Goal: Subscribe to service/newsletter

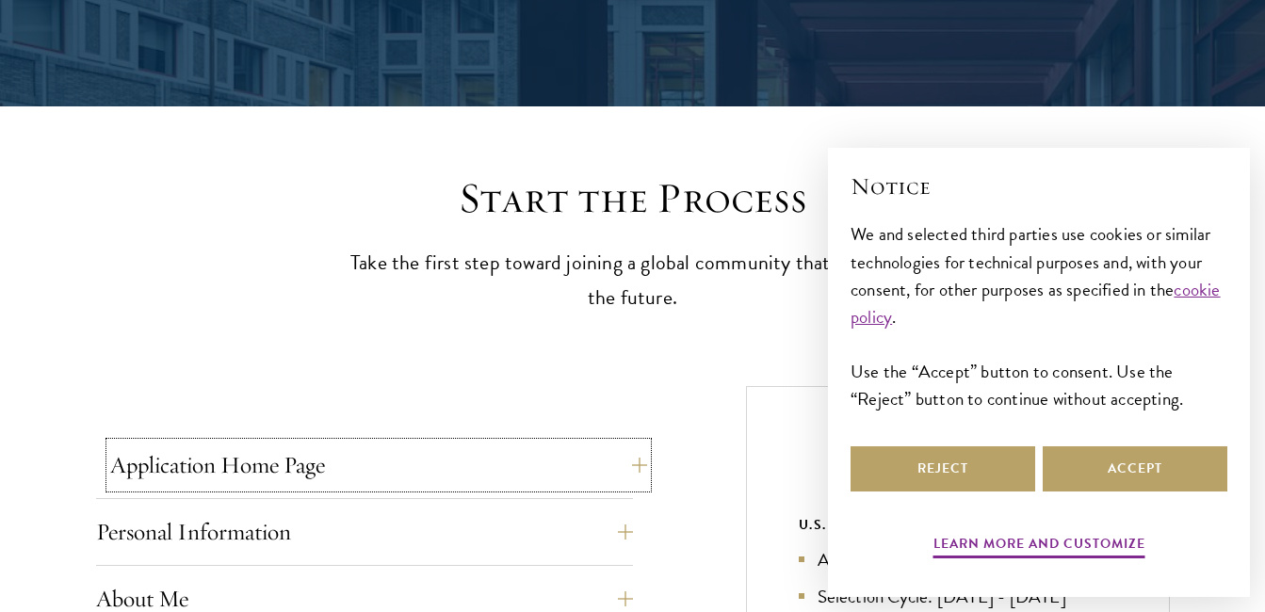
click at [512, 479] on button "Application Home Page" at bounding box center [378, 465] width 537 height 45
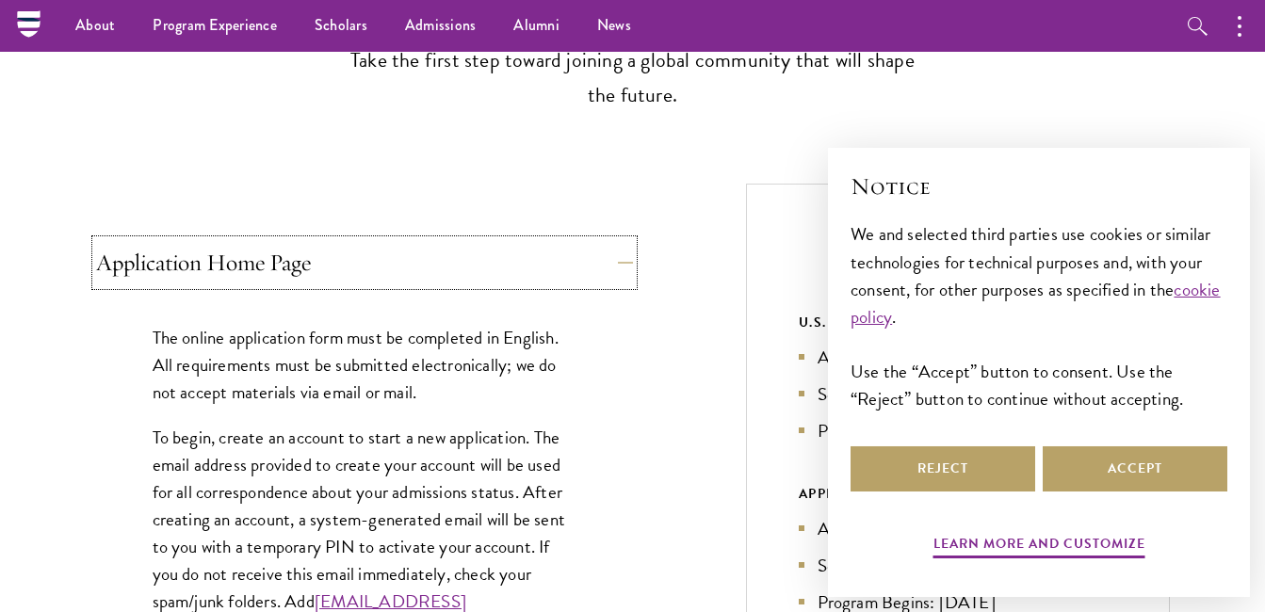
scroll to position [564, 0]
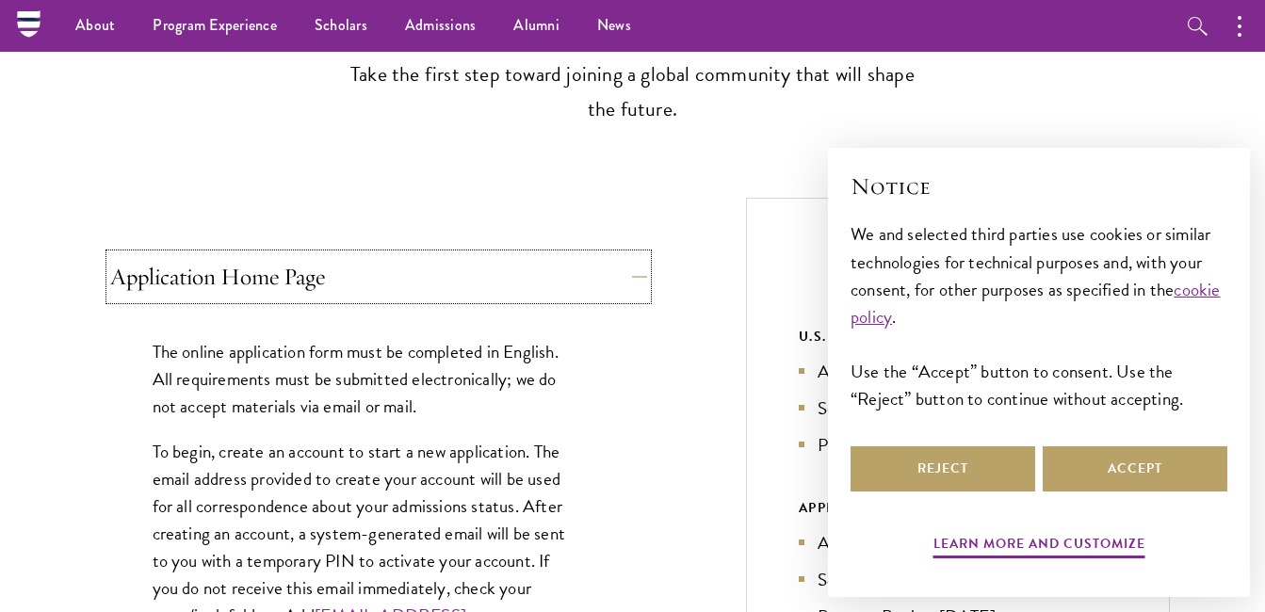
click at [570, 276] on button "Application Home Page" at bounding box center [378, 276] width 537 height 45
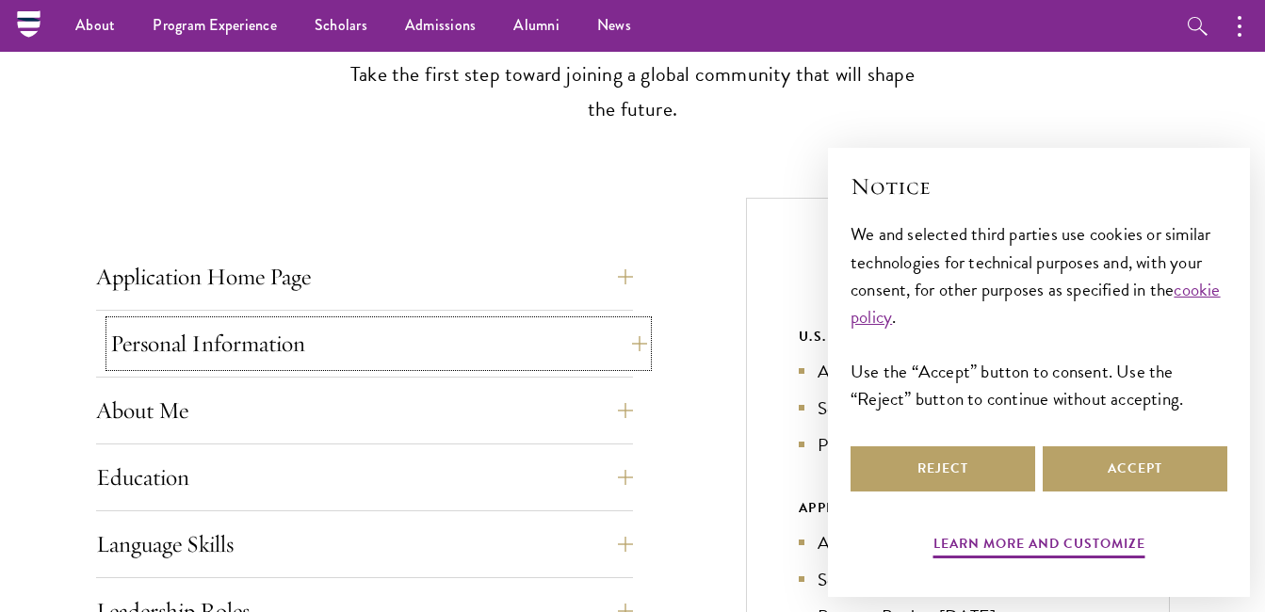
click at [273, 347] on button "Personal Information" at bounding box center [378, 343] width 537 height 45
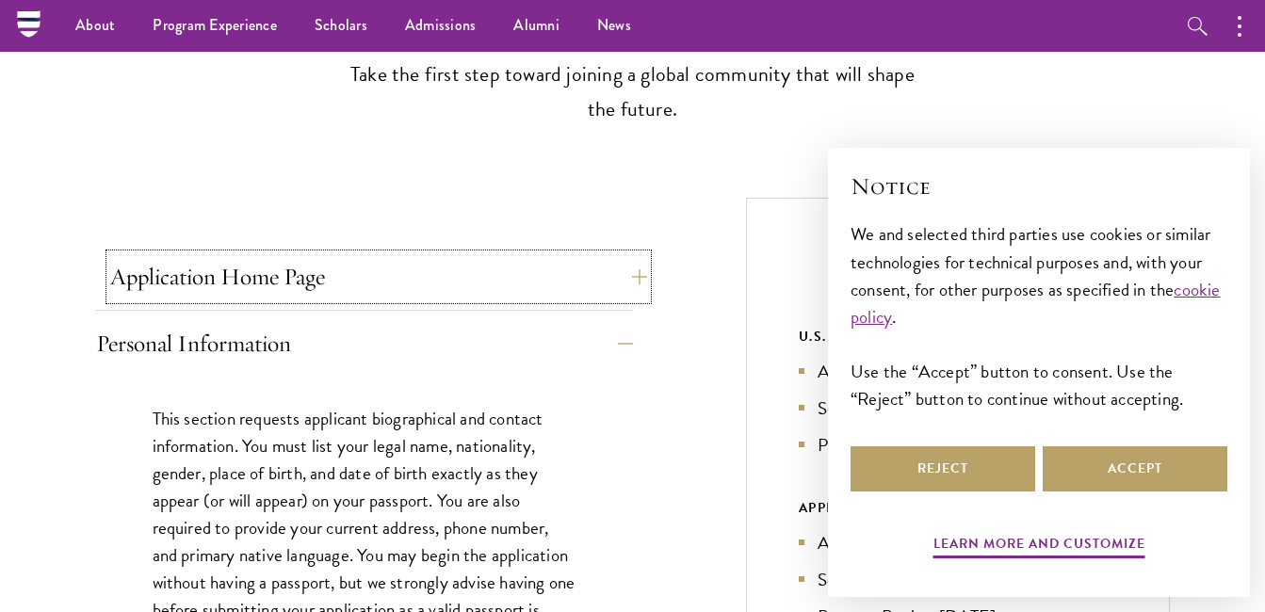
click at [361, 268] on button "Application Home Page" at bounding box center [378, 276] width 537 height 45
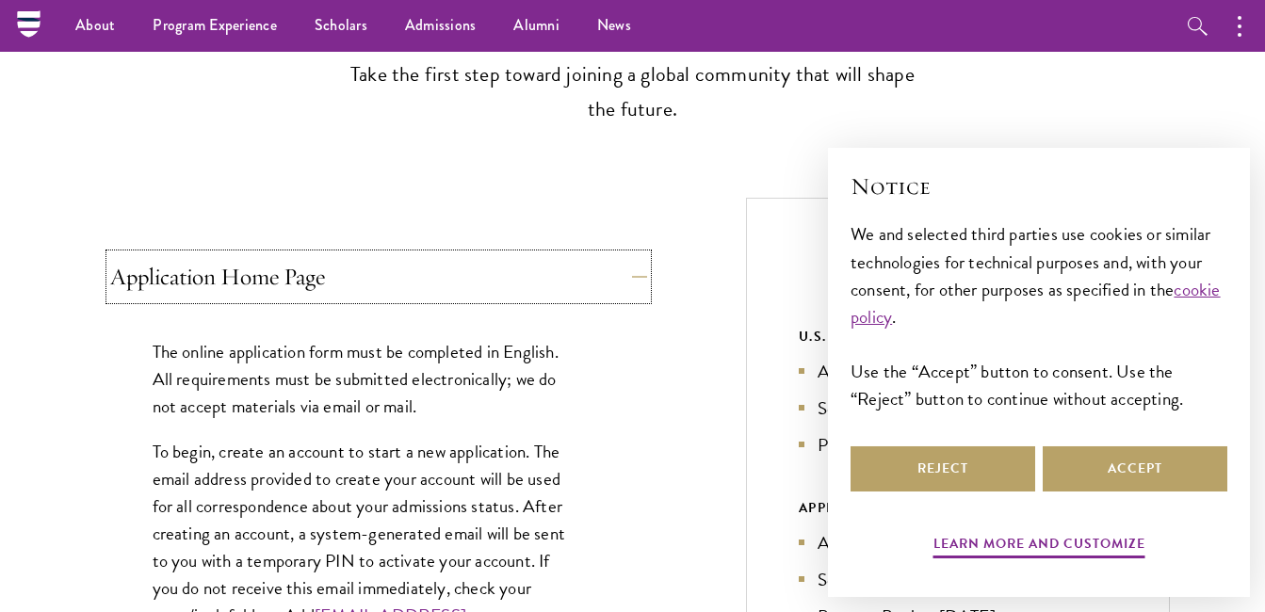
click at [354, 270] on button "Application Home Page" at bounding box center [378, 276] width 537 height 45
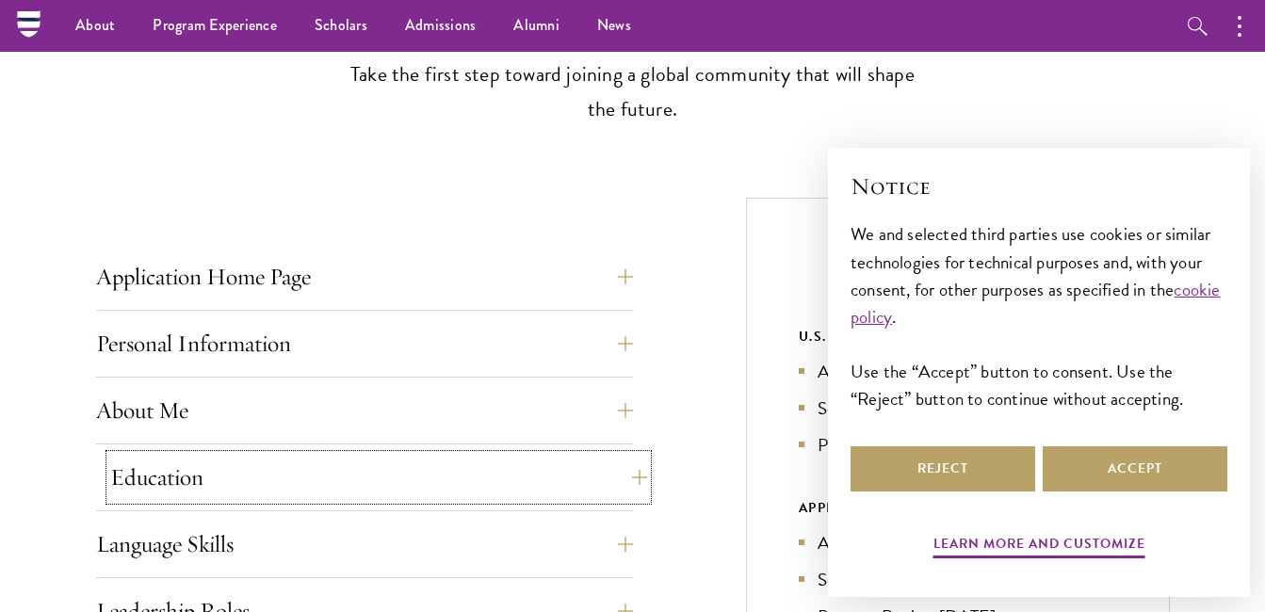
click at [275, 480] on button "Education" at bounding box center [378, 477] width 537 height 45
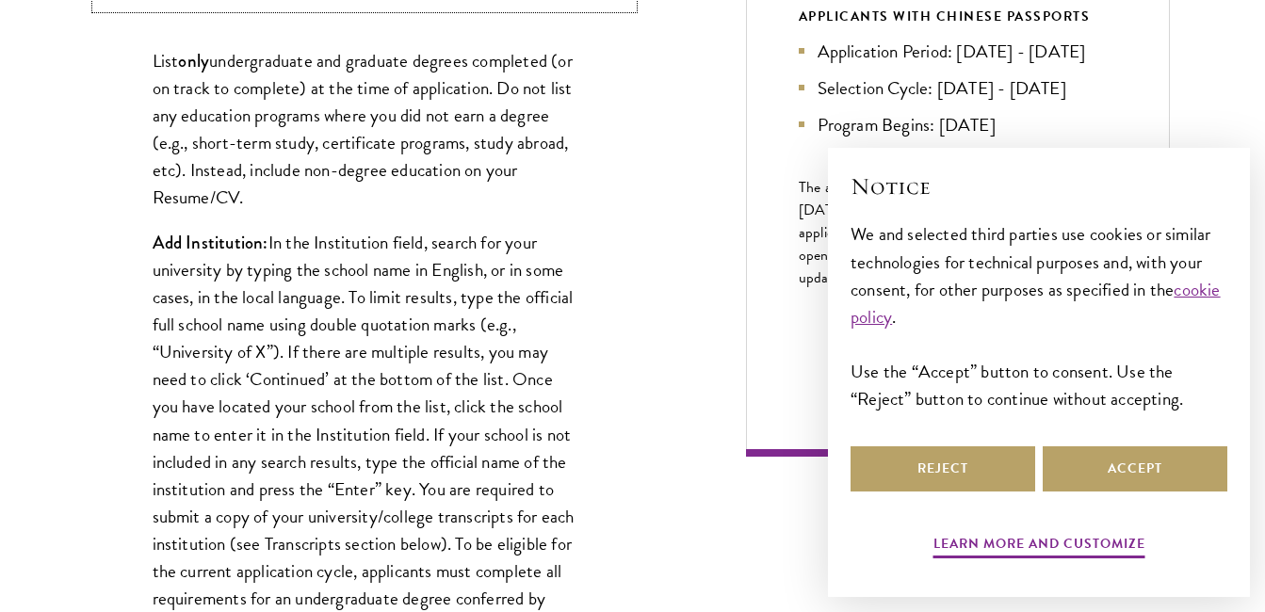
scroll to position [1129, 0]
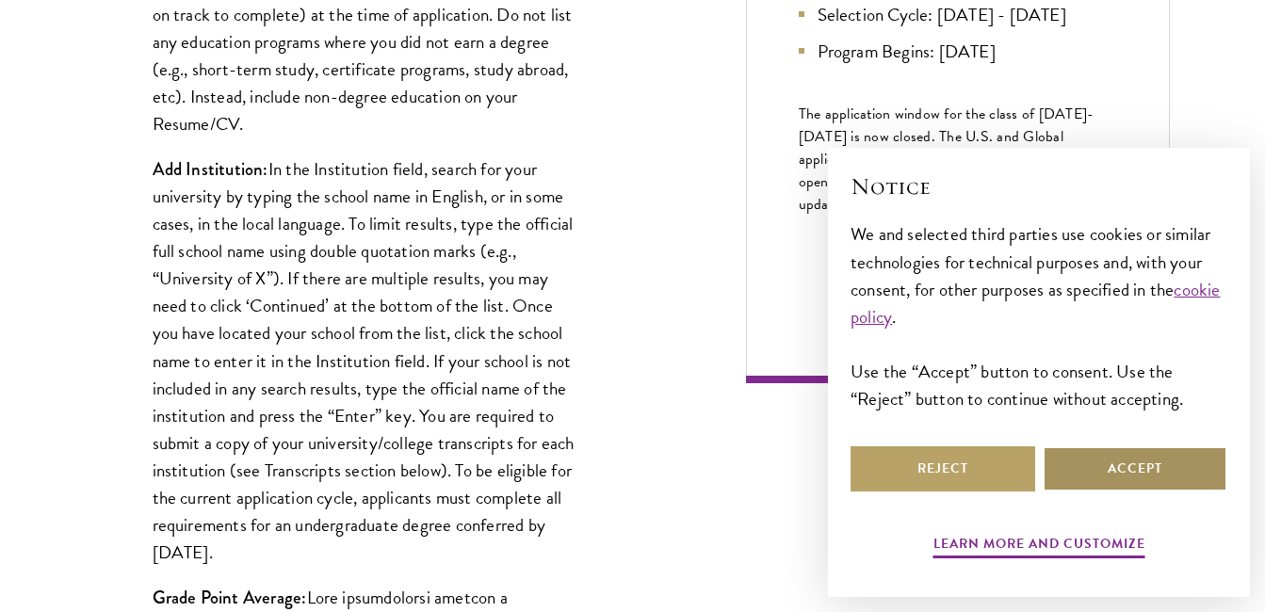
click at [1187, 468] on button "Accept" at bounding box center [1135, 468] width 185 height 45
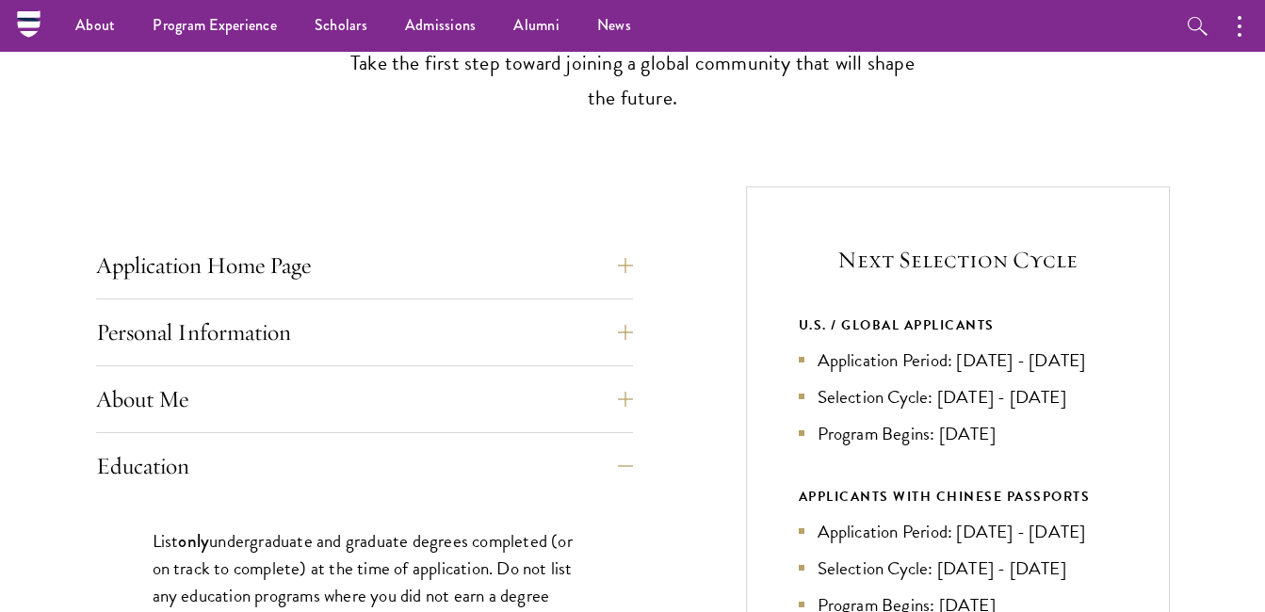
scroll to position [564, 0]
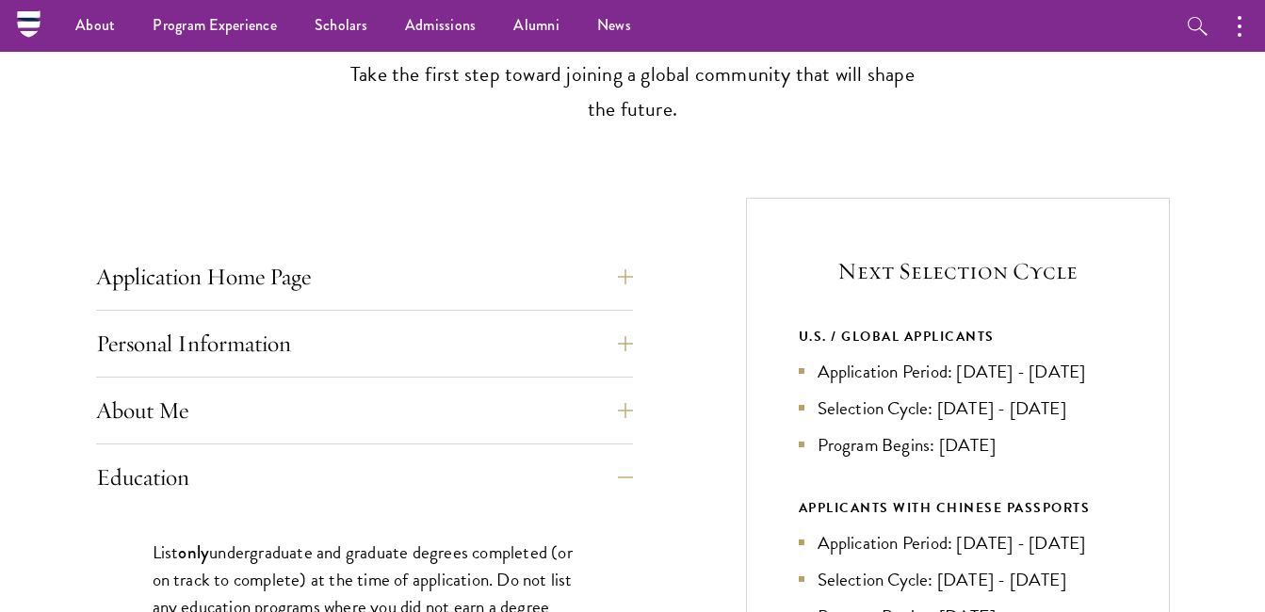
click at [868, 375] on li "Application Period: Apr 2026 - Sep 2026" at bounding box center [958, 371] width 318 height 27
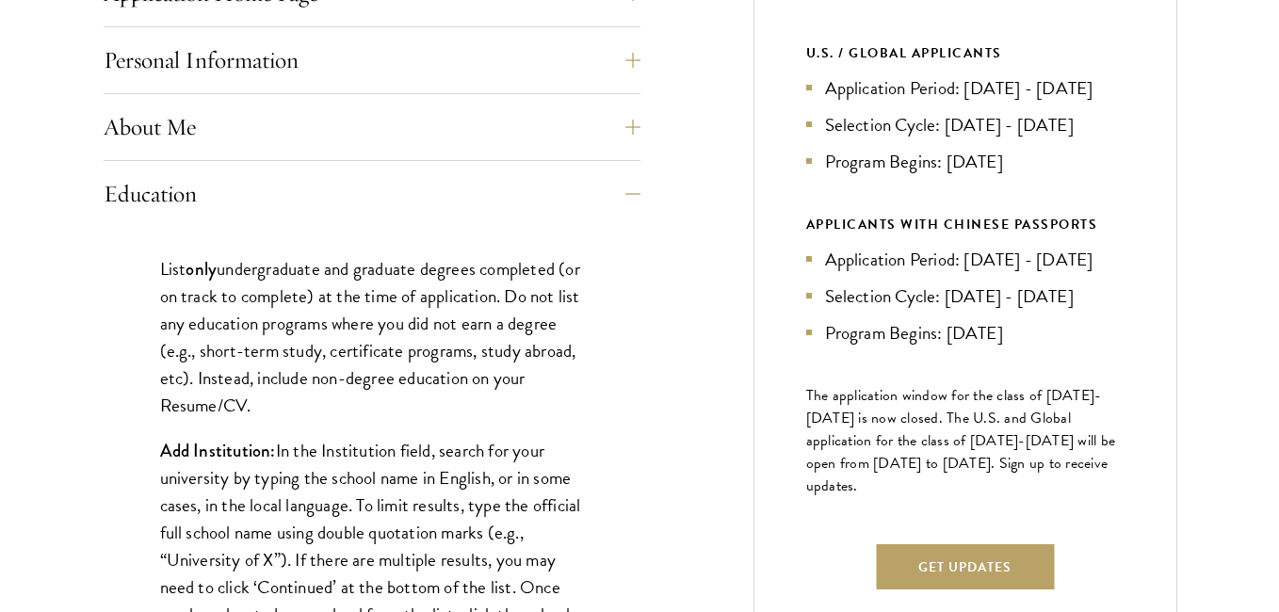
scroll to position [941, 0]
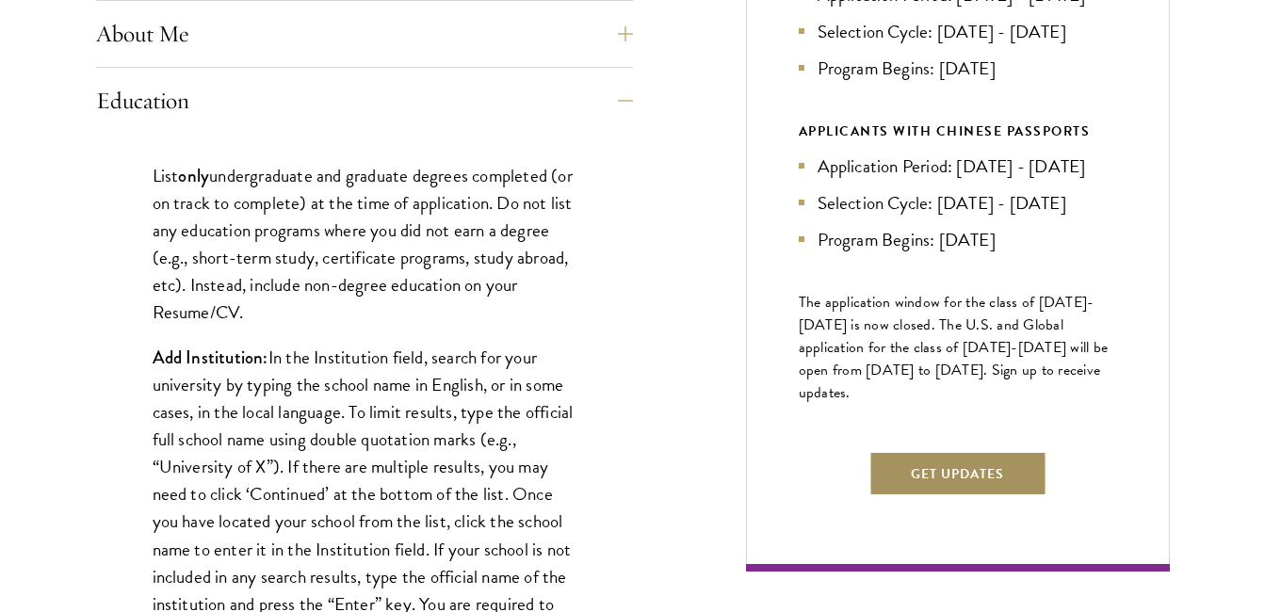
click at [975, 496] on button "Get Updates" at bounding box center [958, 473] width 178 height 45
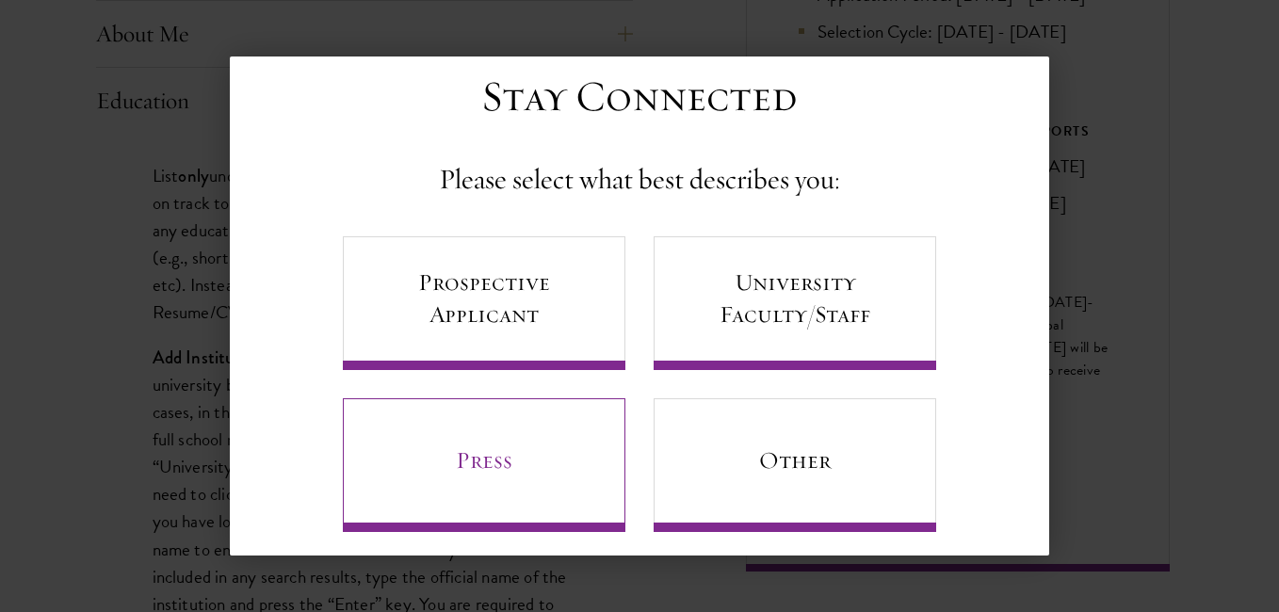
scroll to position [61, 0]
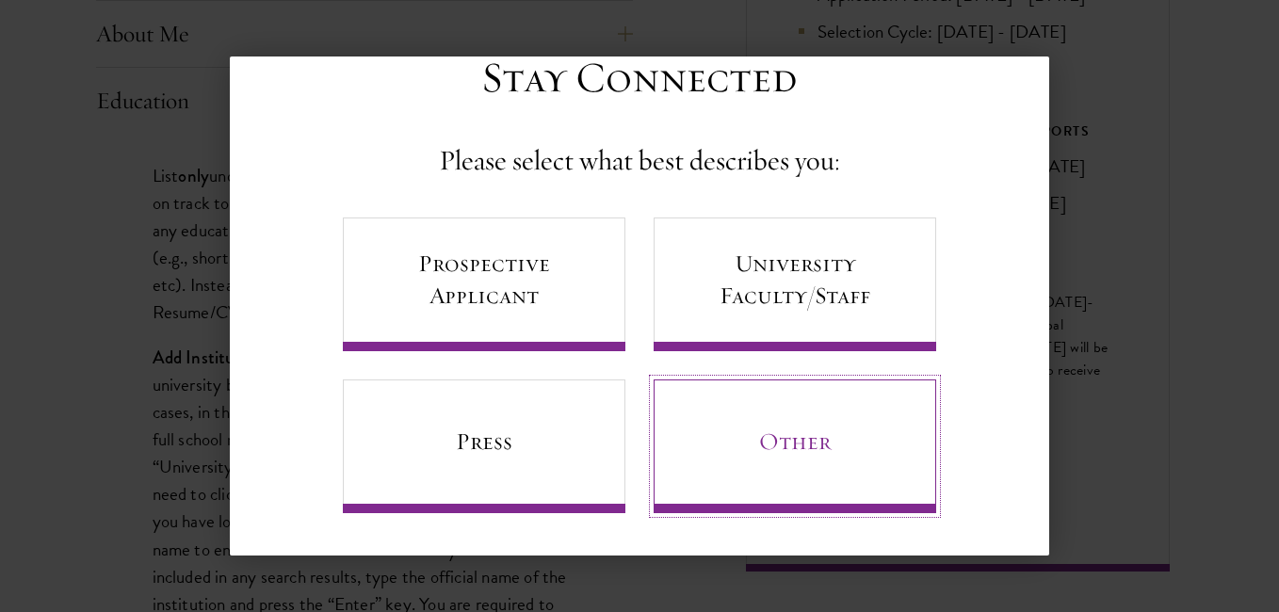
click at [876, 462] on link "Other" at bounding box center [795, 447] width 283 height 134
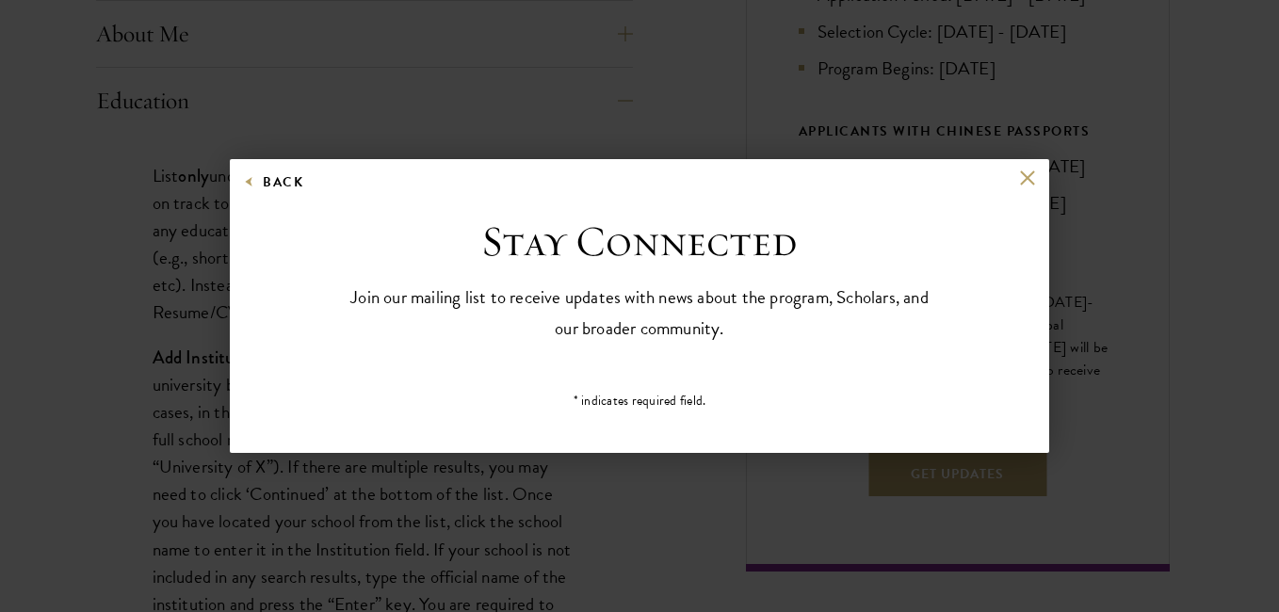
scroll to position [0, 0]
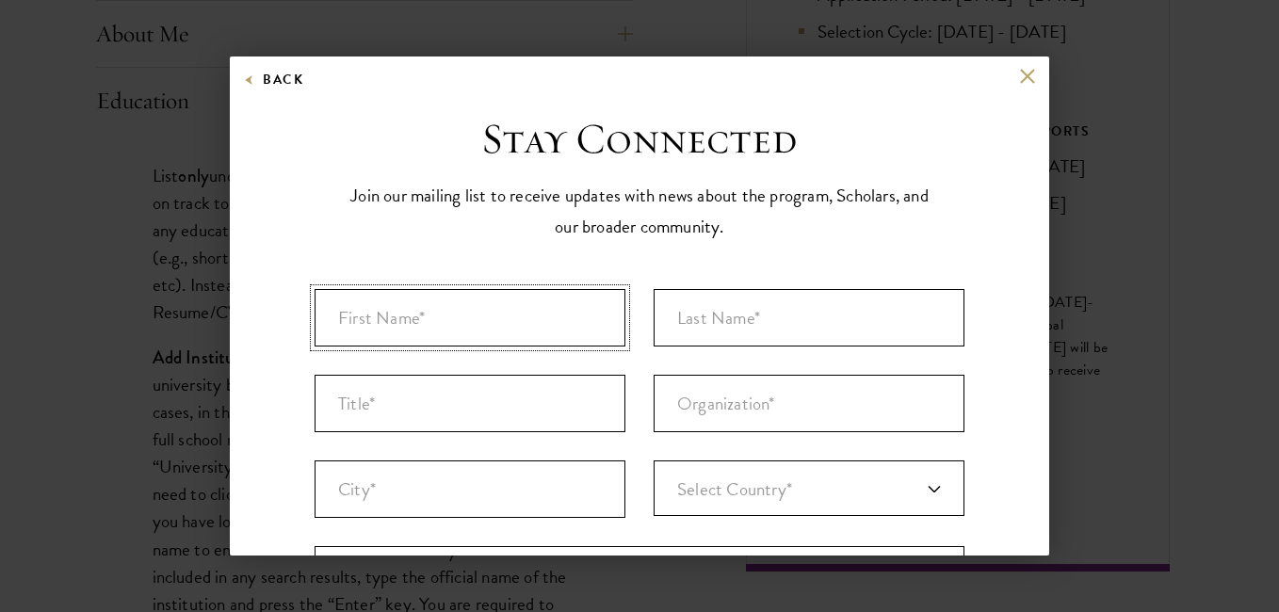
drag, startPoint x: 485, startPoint y: 323, endPoint x: 502, endPoint y: 321, distance: 17.1
click at [485, 323] on input "First Name* *" at bounding box center [470, 317] width 311 height 57
type input "d"
type input "DANIEL"
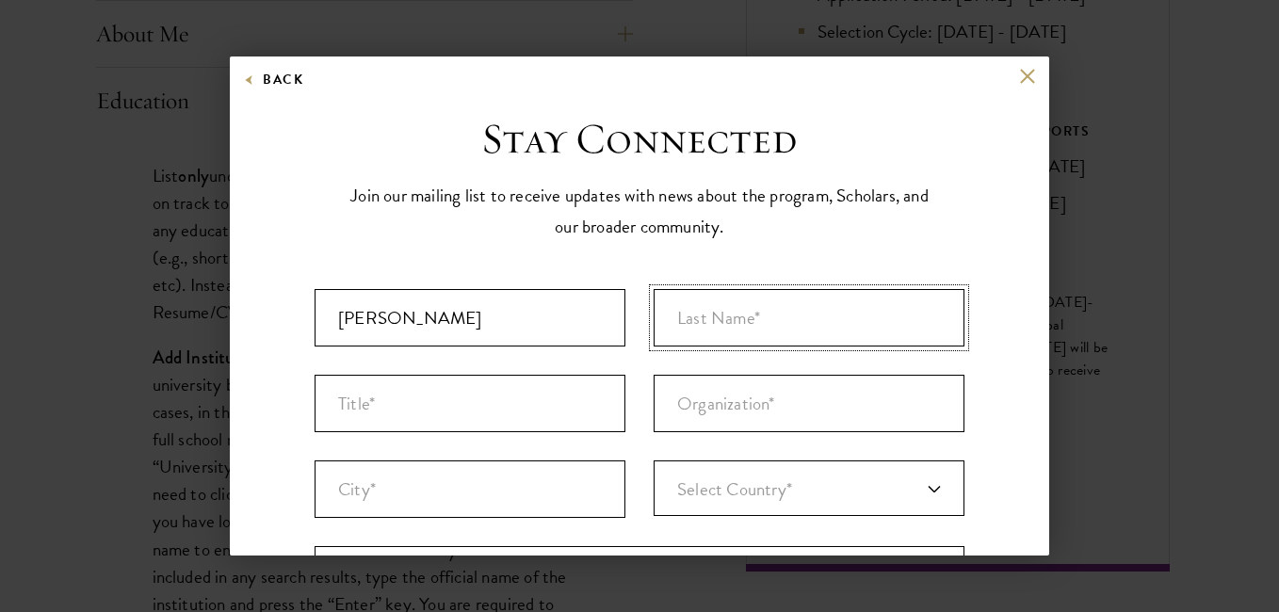
click at [811, 332] on input "Last Name* *" at bounding box center [809, 317] width 311 height 57
type input "IRADUKUNDA"
click at [506, 511] on input "City* *" at bounding box center [470, 489] width 311 height 57
click at [367, 487] on input "RWA" at bounding box center [470, 489] width 311 height 57
click at [389, 496] on input "RWA" at bounding box center [470, 489] width 311 height 57
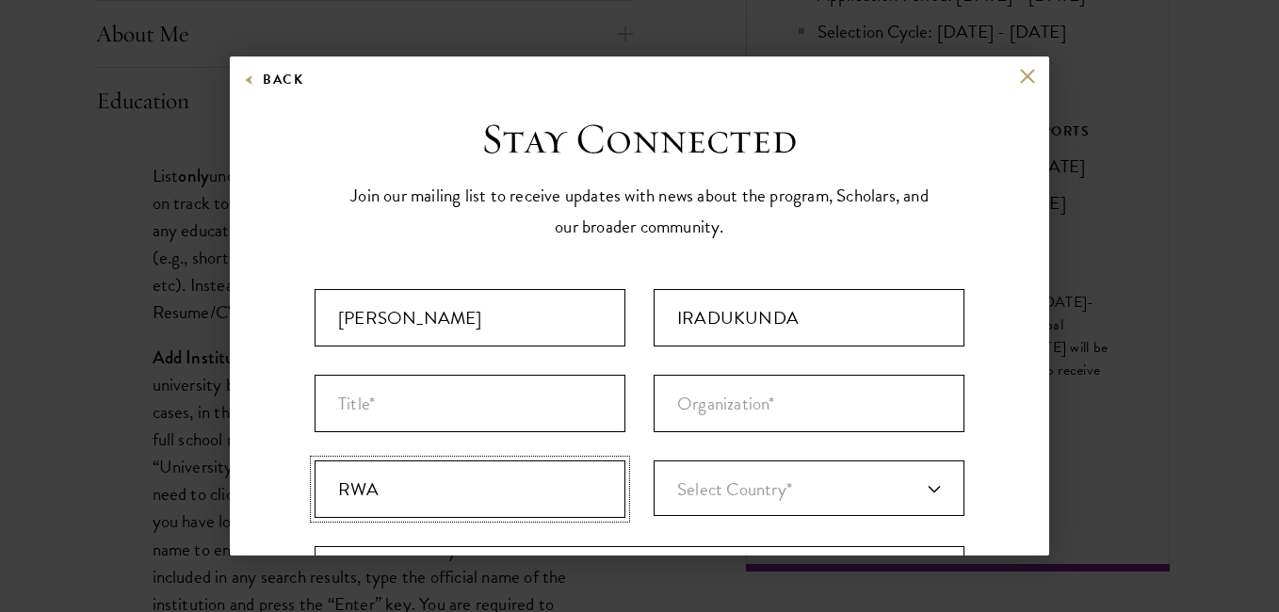
click at [434, 497] on input "RWA" at bounding box center [470, 489] width 311 height 57
click at [432, 490] on input "RWA" at bounding box center [470, 489] width 311 height 57
click at [467, 490] on input "RWA" at bounding box center [470, 489] width 311 height 57
type input "RWAMAGANA"
type input "Rwanda"
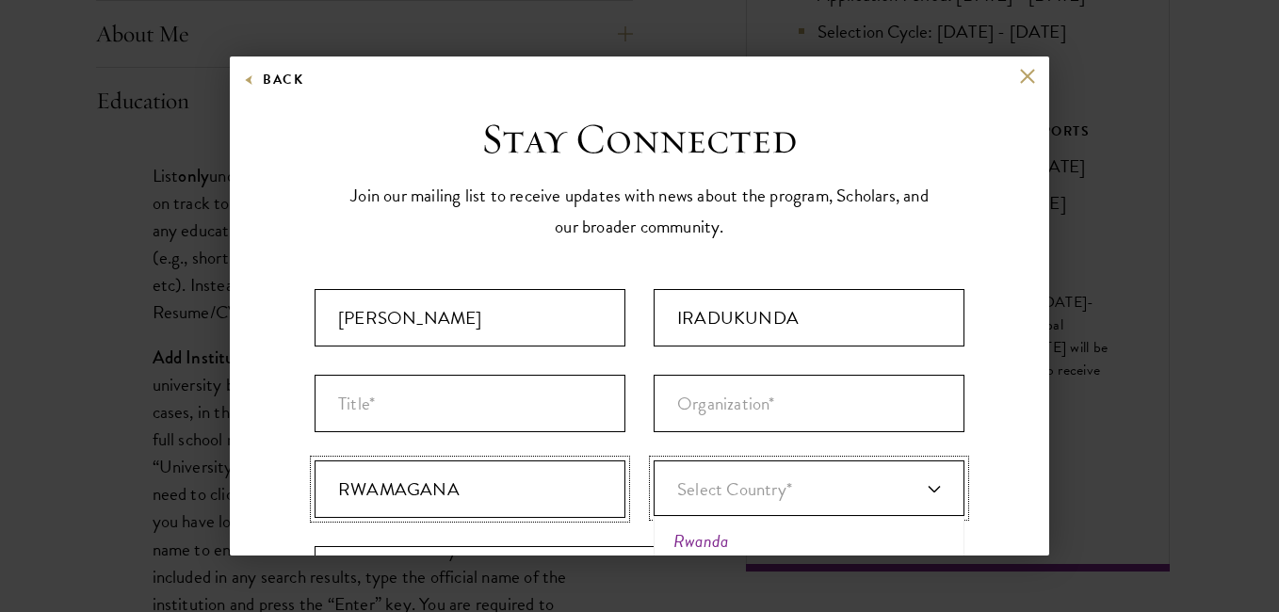
scroll to position [7, 0]
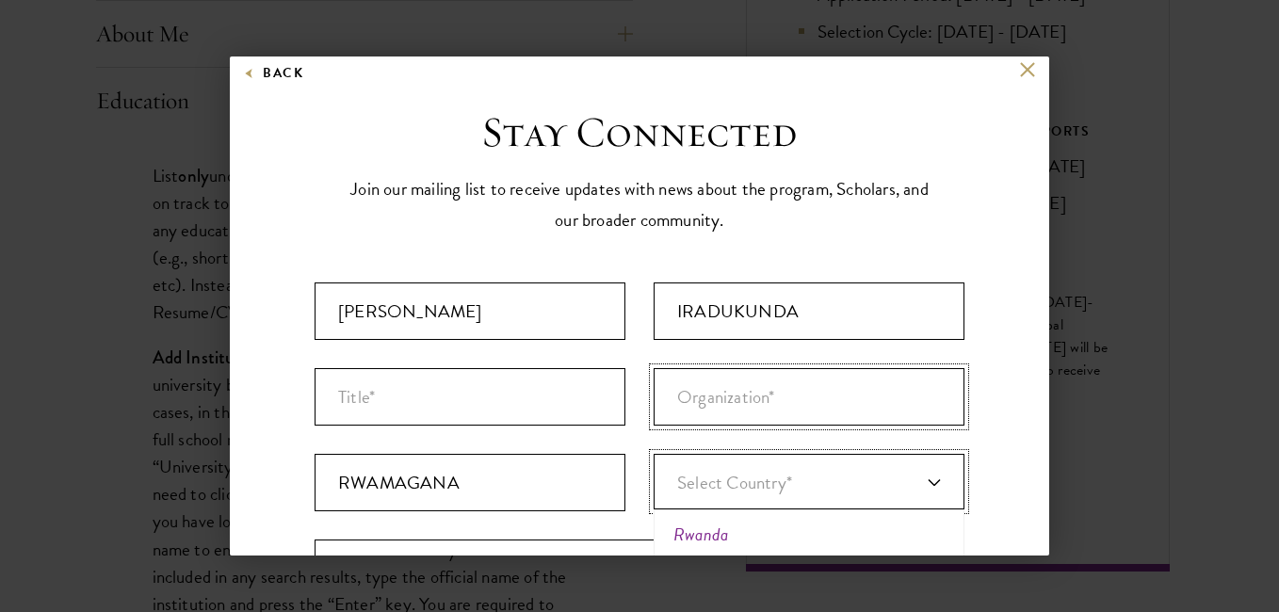
click at [672, 410] on input "Organization *" at bounding box center [809, 396] width 311 height 57
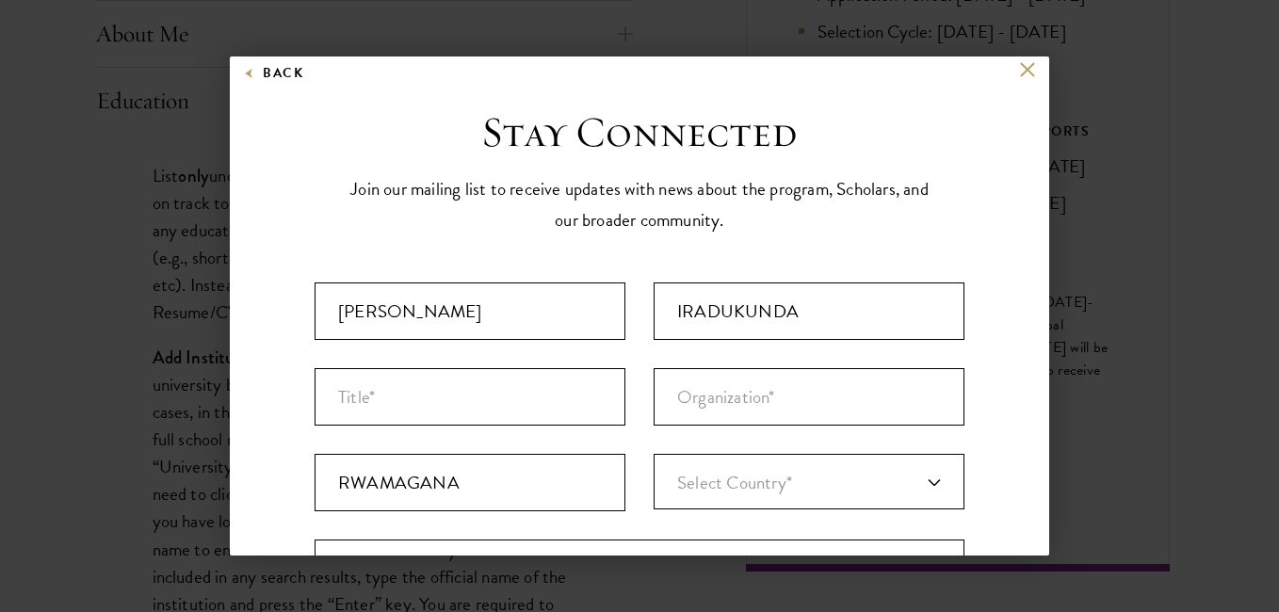
click at [922, 487] on link "Select Country*" at bounding box center [809, 482] width 311 height 56
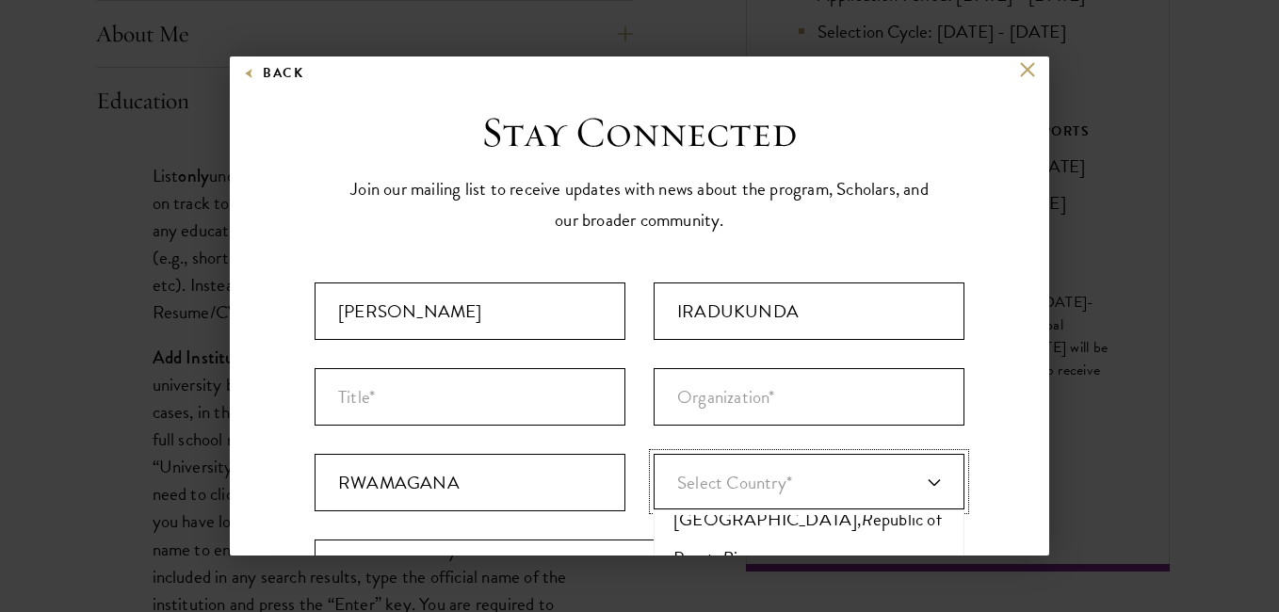
scroll to position [0, 0]
click at [928, 489] on link "Select Country*" at bounding box center [809, 482] width 311 height 56
click at [923, 482] on link "Select Country*" at bounding box center [809, 482] width 311 height 56
type input "RWA"
click at [722, 538] on li "Rwa nda" at bounding box center [809, 534] width 300 height 39
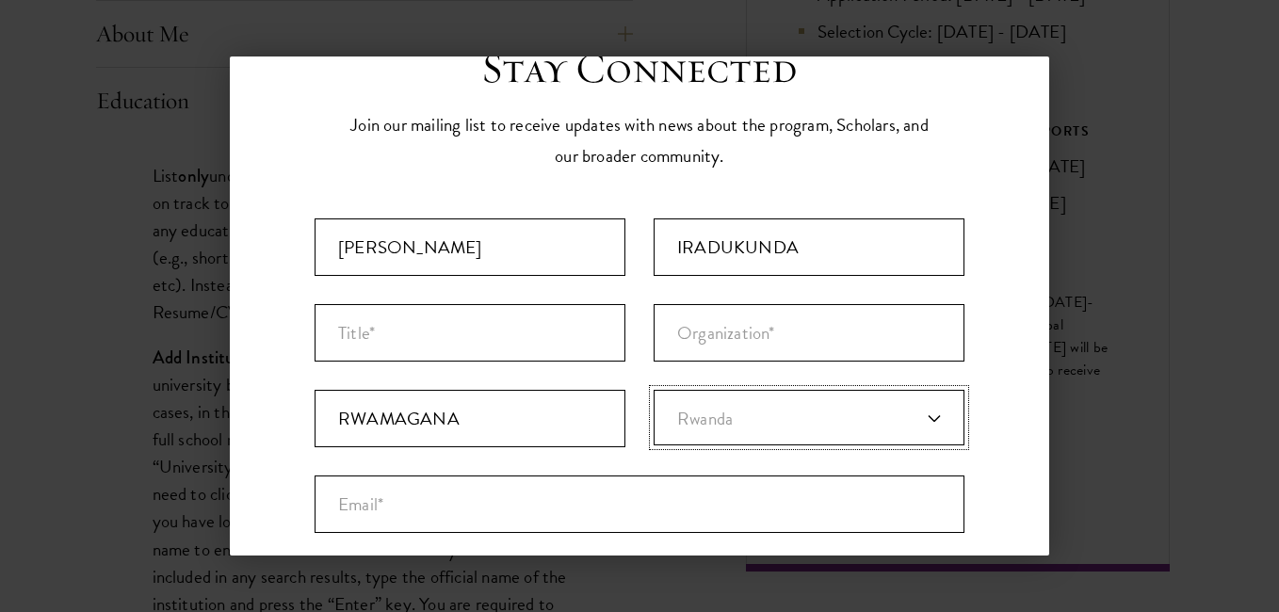
scroll to position [101, 0]
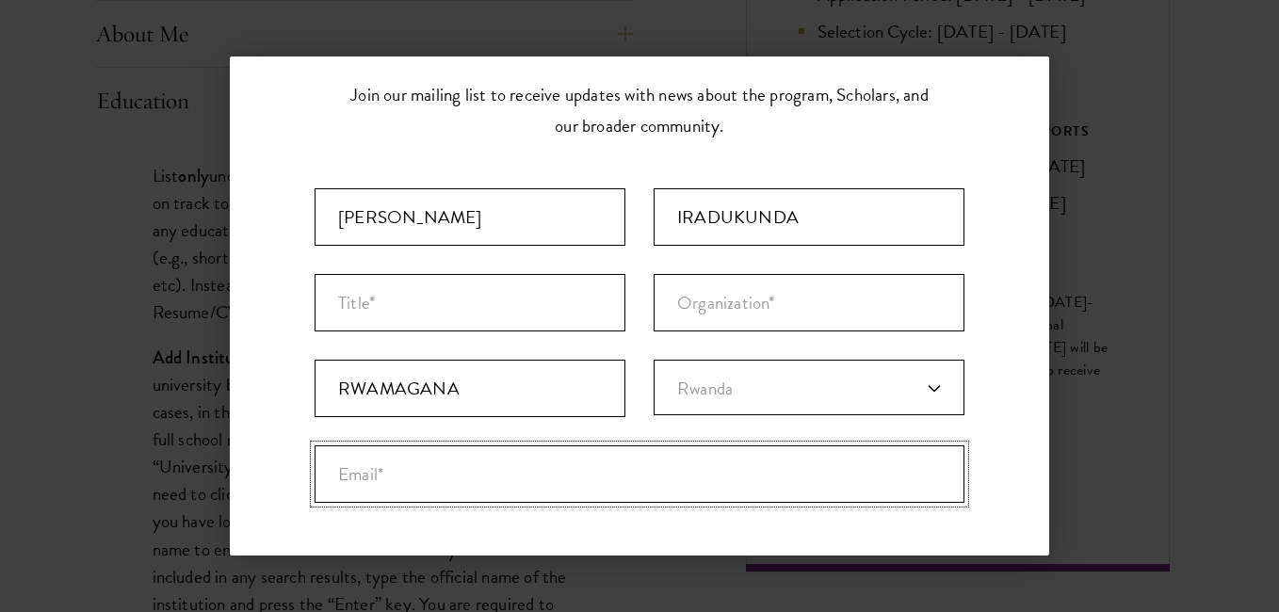
click at [634, 479] on input "Email* *" at bounding box center [640, 474] width 650 height 57
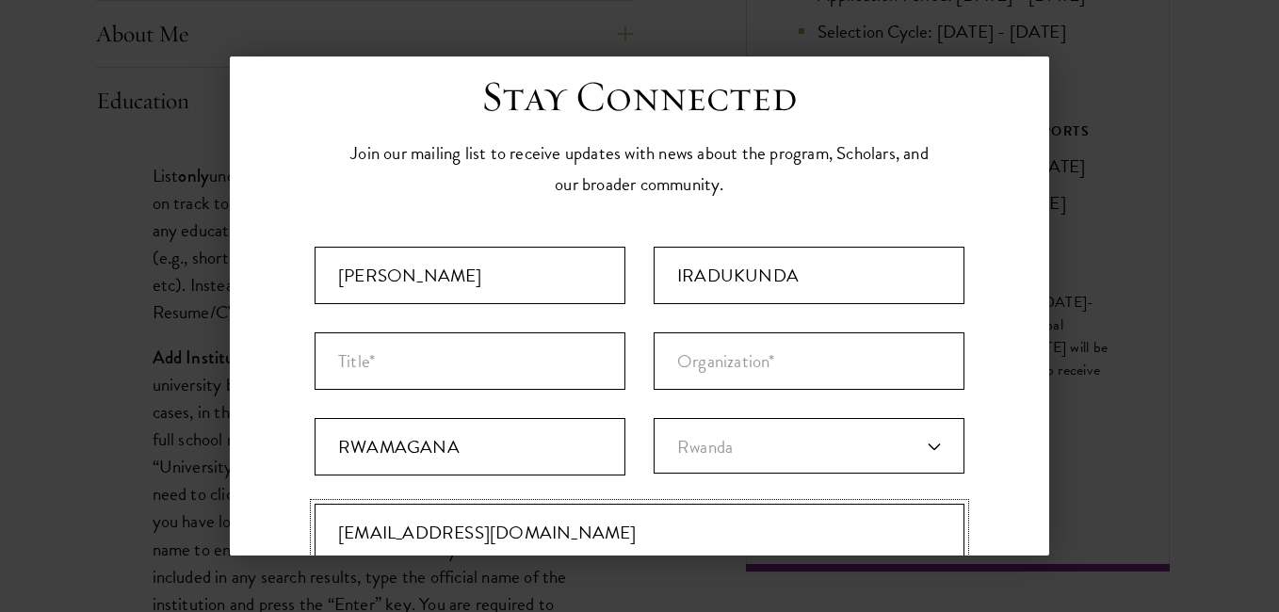
scroll to position [0, 0]
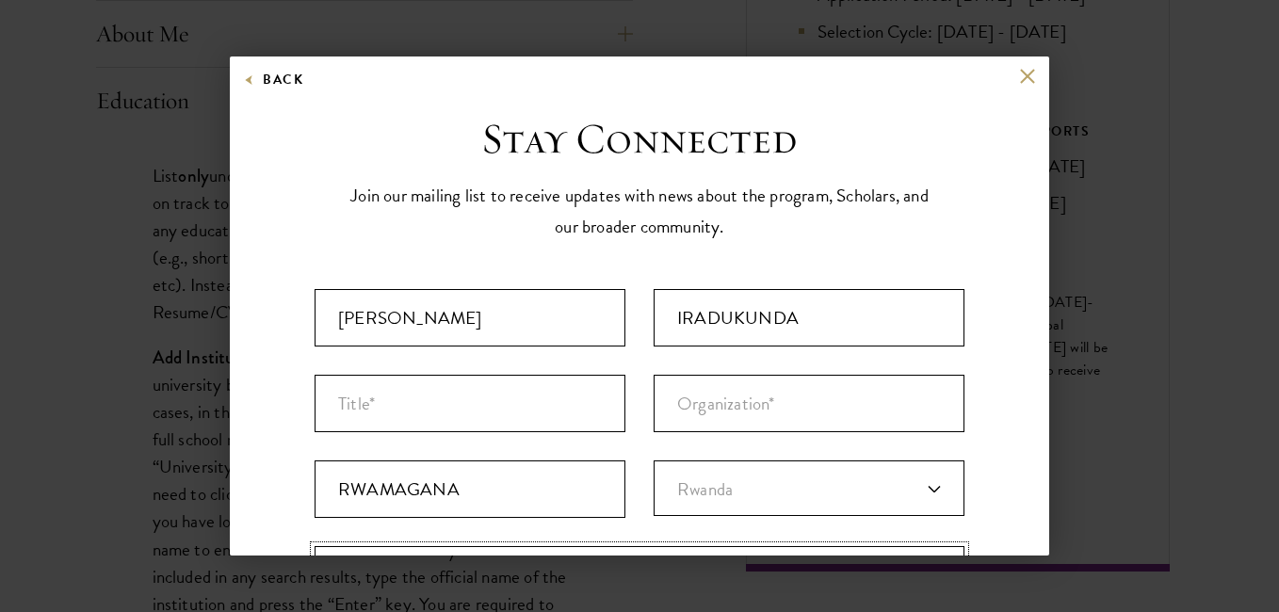
type input "DANIELIRADUKUNDA510@GMAIL.COM"
click at [799, 416] on input "Organization *" at bounding box center [809, 403] width 311 height 57
type input "STUDENT"
click at [549, 414] on input "Title *" at bounding box center [470, 403] width 311 height 57
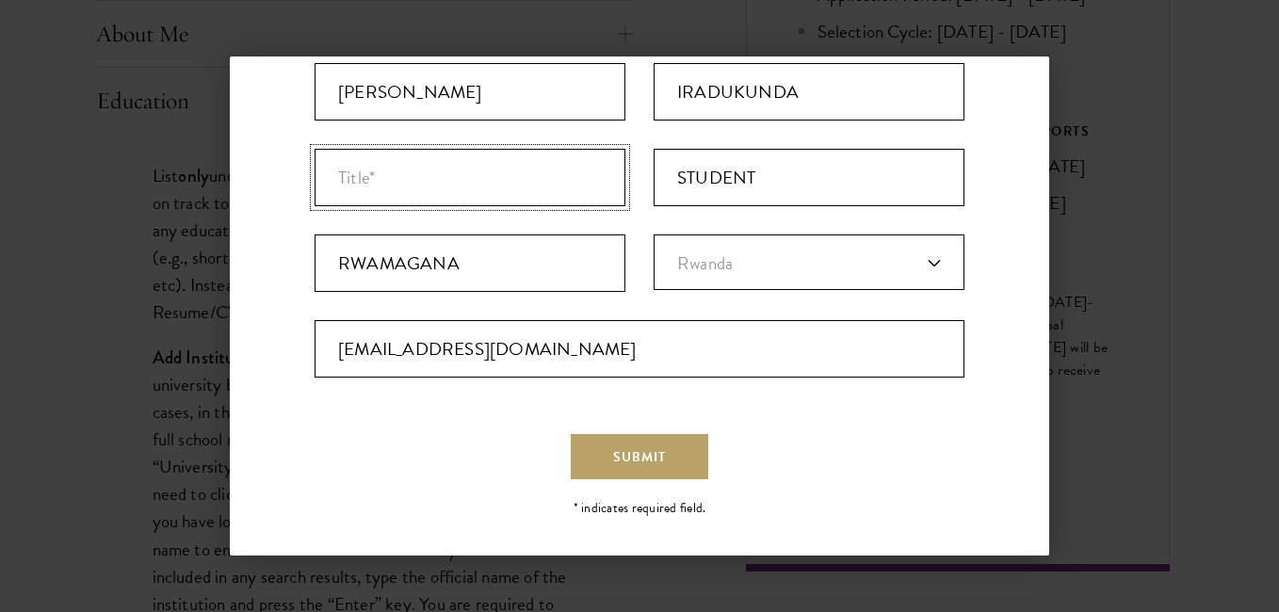
scroll to position [231, 0]
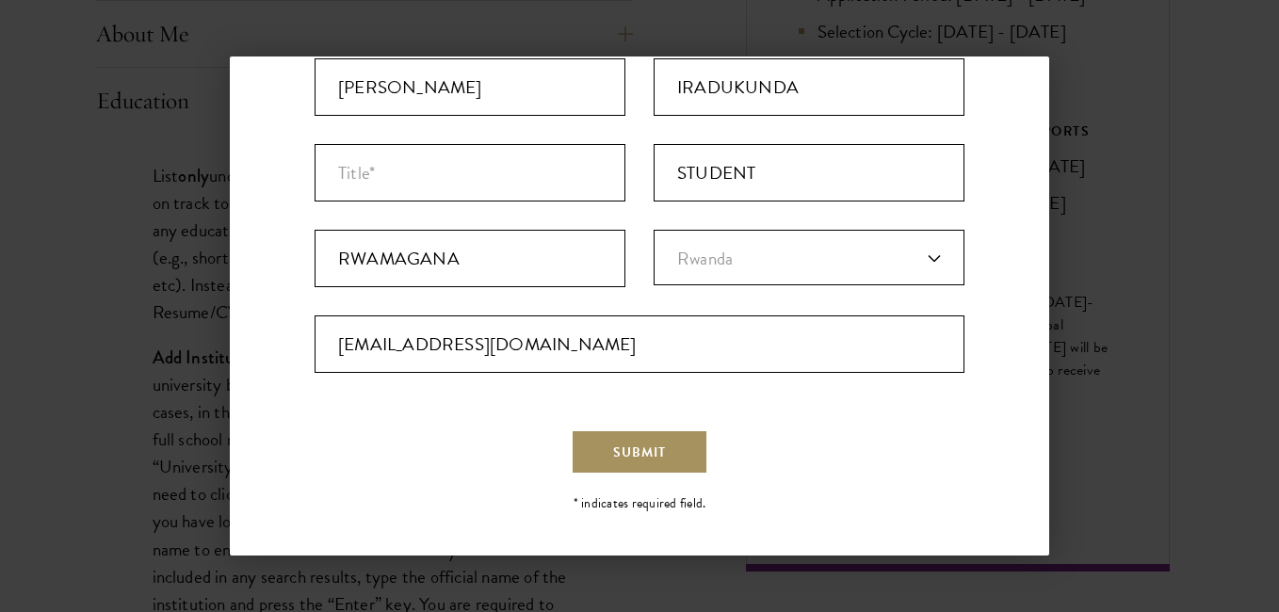
click at [670, 451] on button "Submit" at bounding box center [640, 452] width 138 height 45
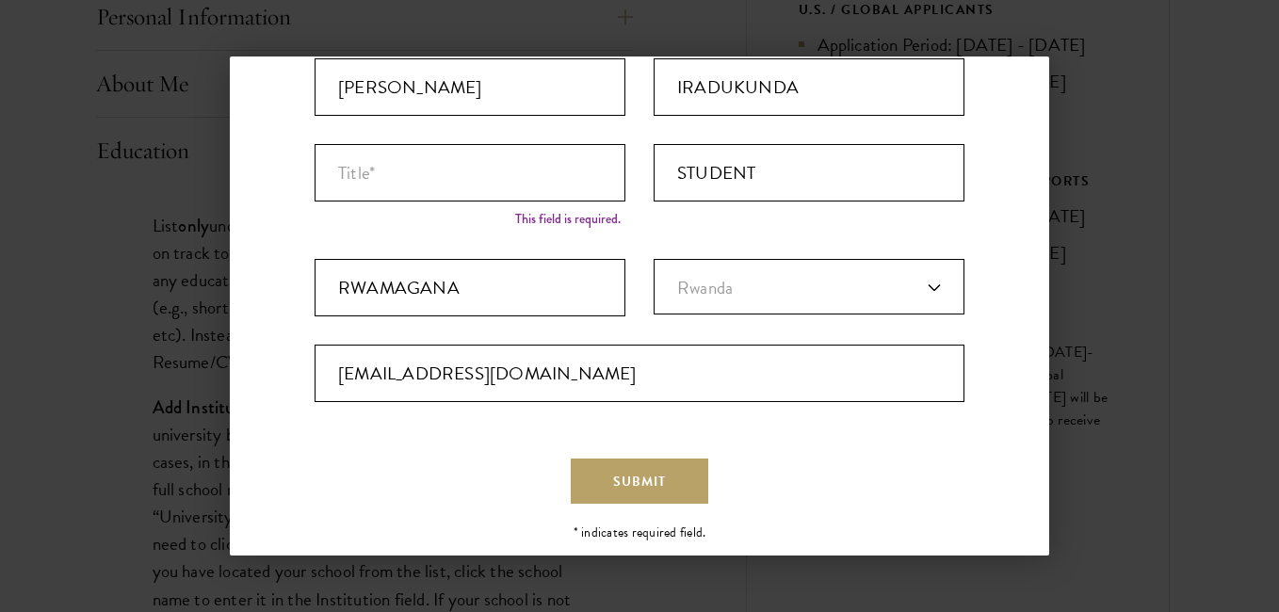
scroll to position [0, 0]
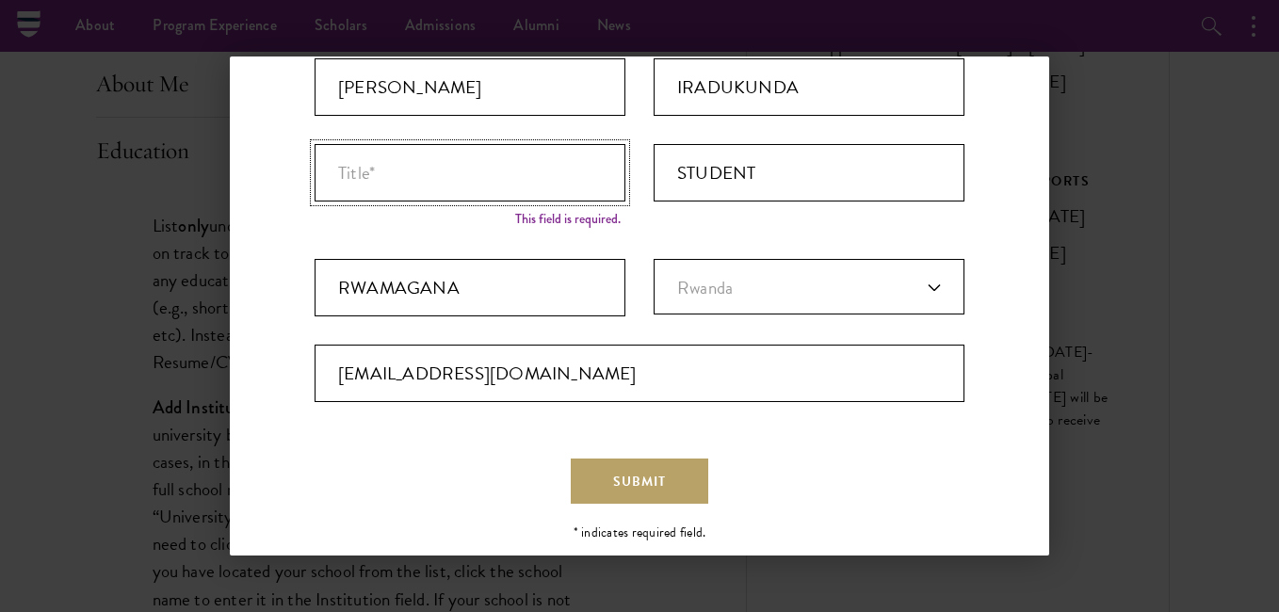
click at [362, 178] on input "Title *" at bounding box center [470, 172] width 311 height 57
type input "SELF EMPLOYE"
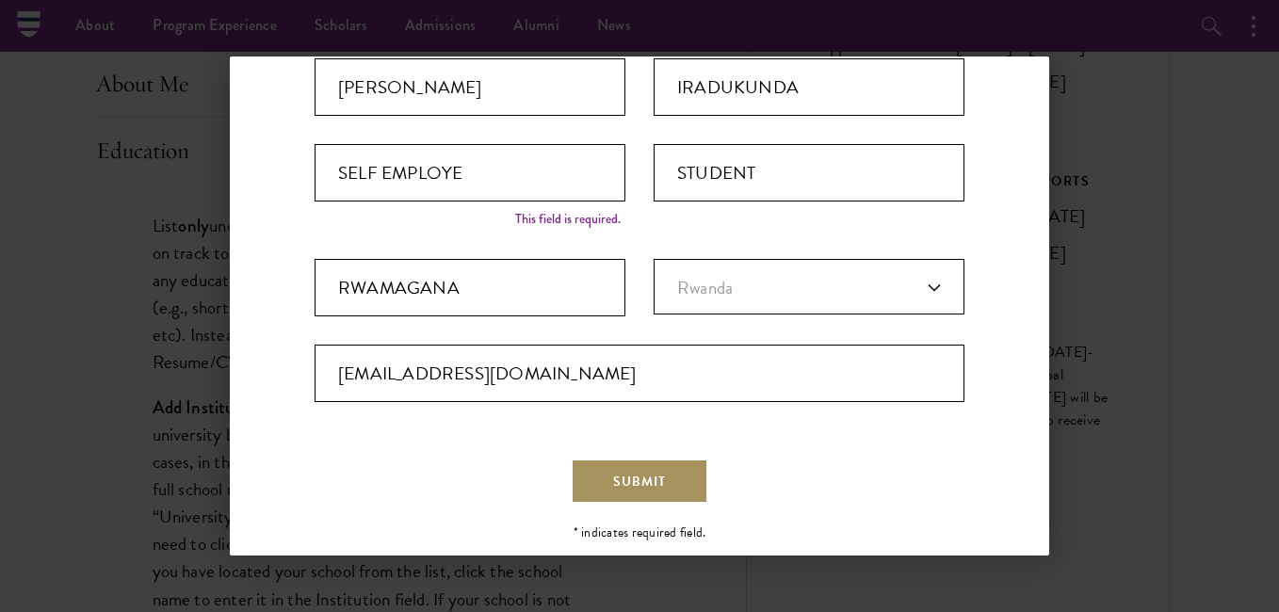
click at [671, 500] on button "Submit" at bounding box center [640, 481] width 138 height 45
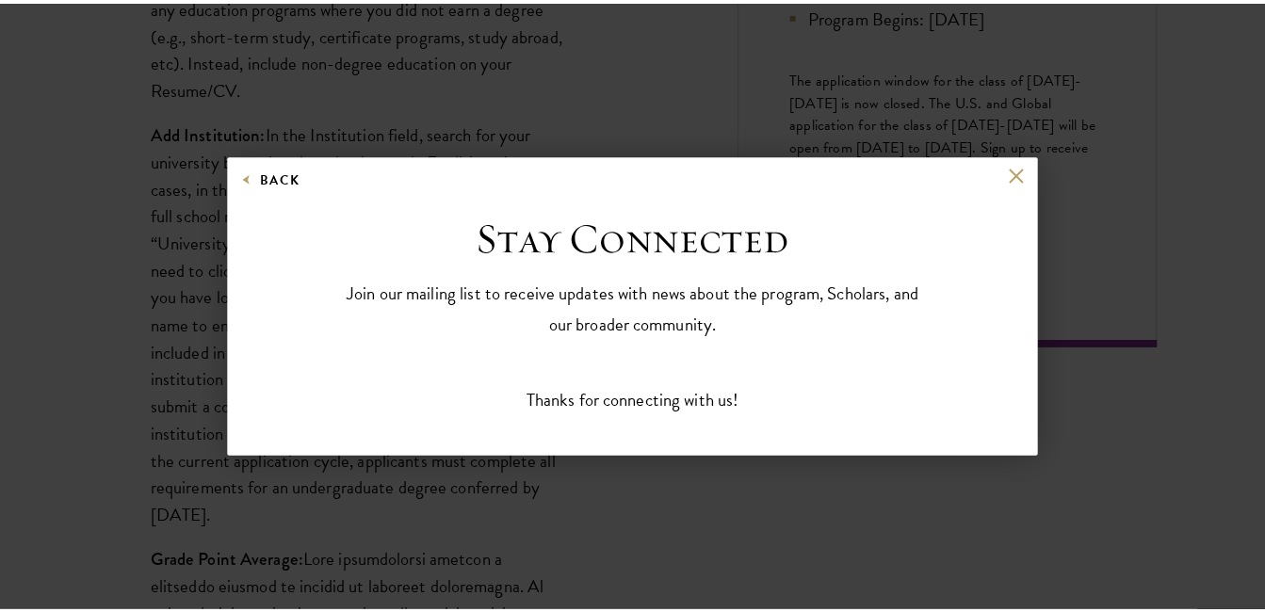
scroll to position [8, 8]
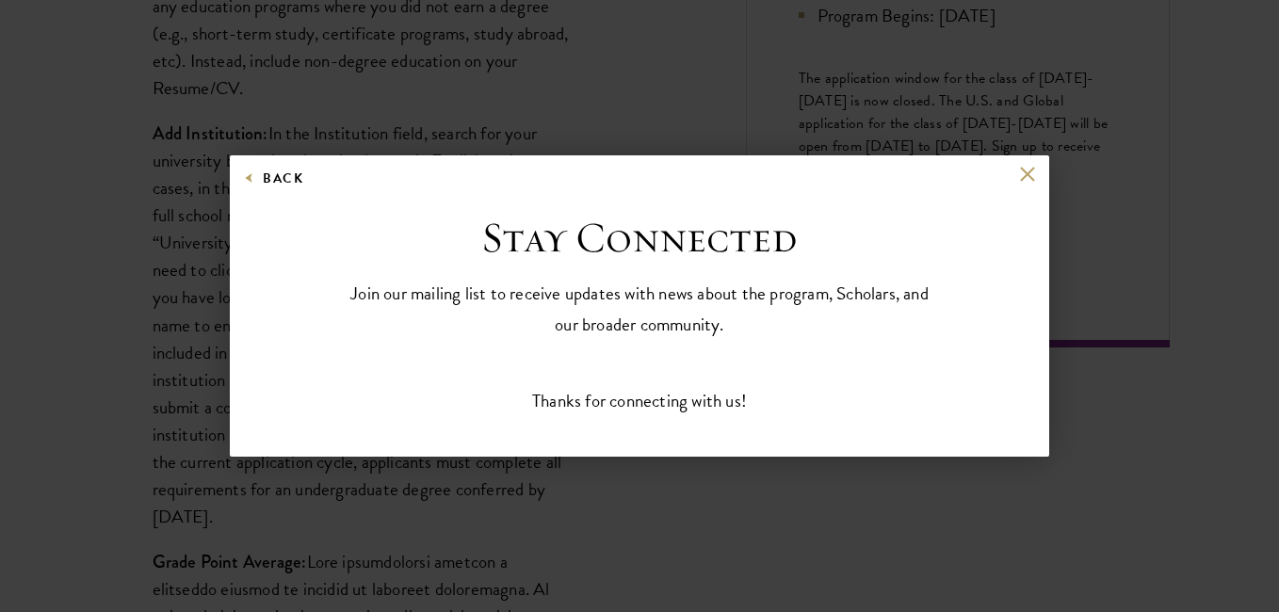
click at [671, 485] on div "Back Stay Connected Please select what best describes you: Prospective Applican…" at bounding box center [639, 306] width 1279 height 499
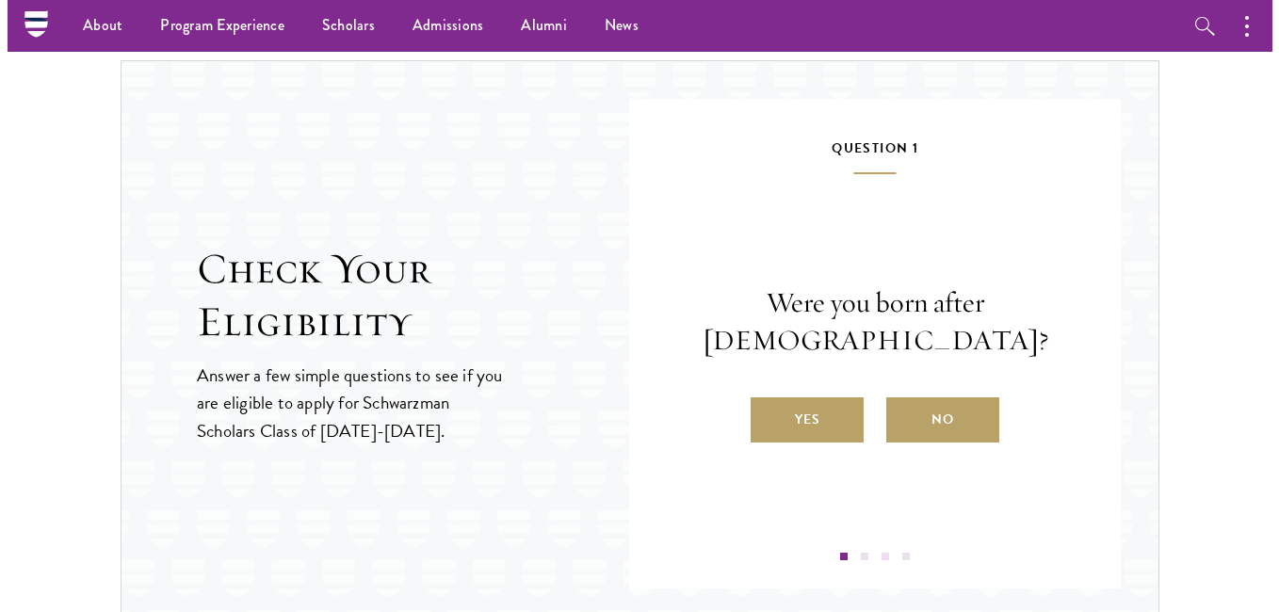
scroll to position [4239, 0]
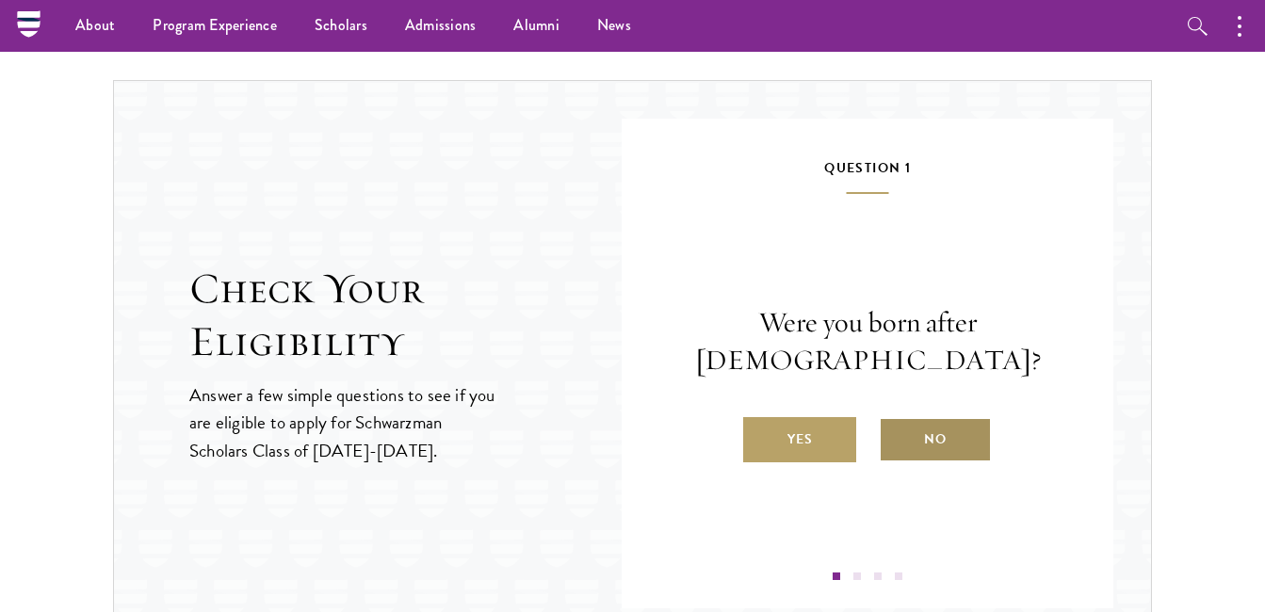
click at [955, 448] on label "No" at bounding box center [935, 439] width 113 height 45
click at [896, 436] on input "No" at bounding box center [887, 427] width 17 height 17
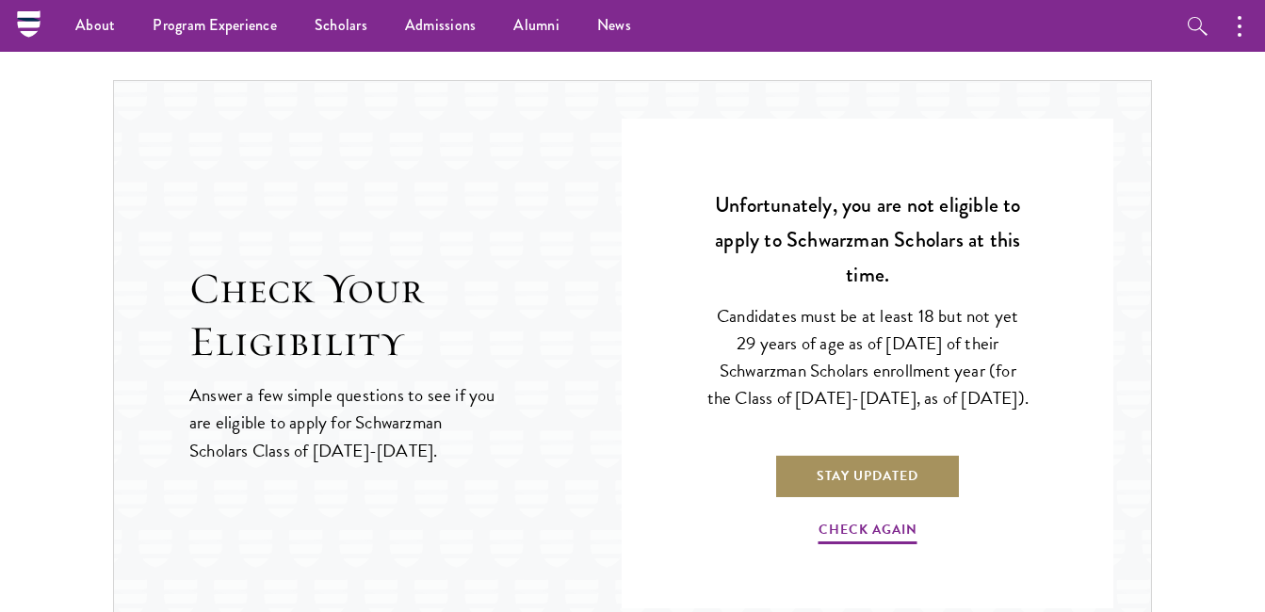
click at [879, 487] on link "Stay Updated" at bounding box center [867, 476] width 187 height 45
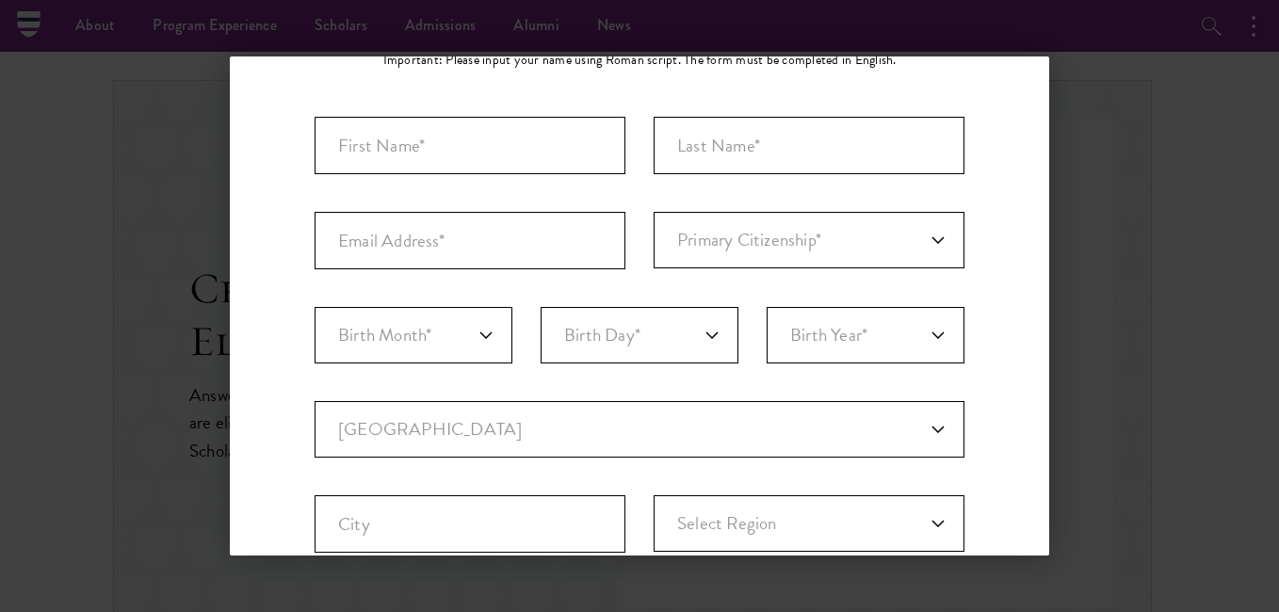
scroll to position [0, 0]
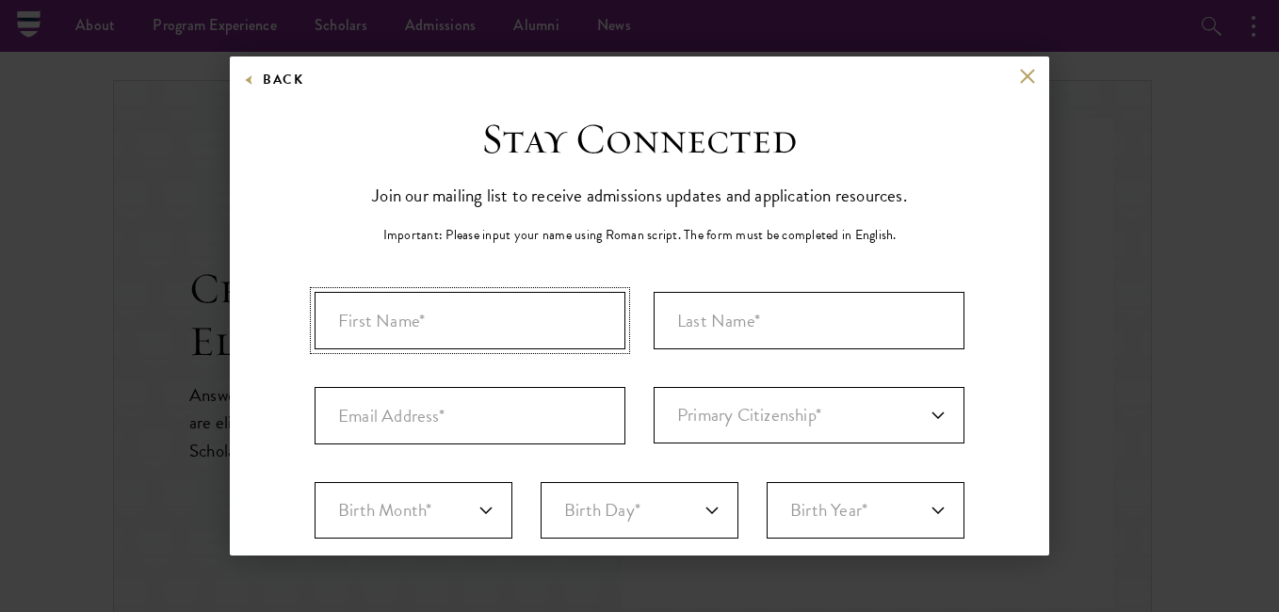
click at [503, 329] on input "First Name*" at bounding box center [470, 320] width 311 height 57
type input "DANIEL"
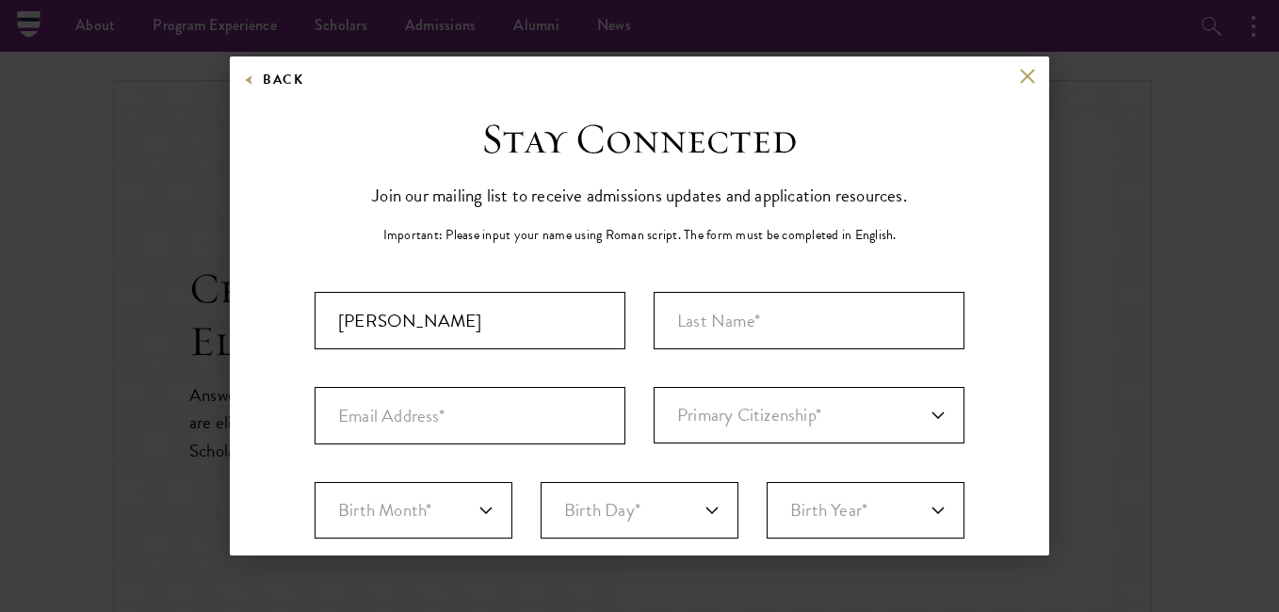
type input "IRADUKUNDA"
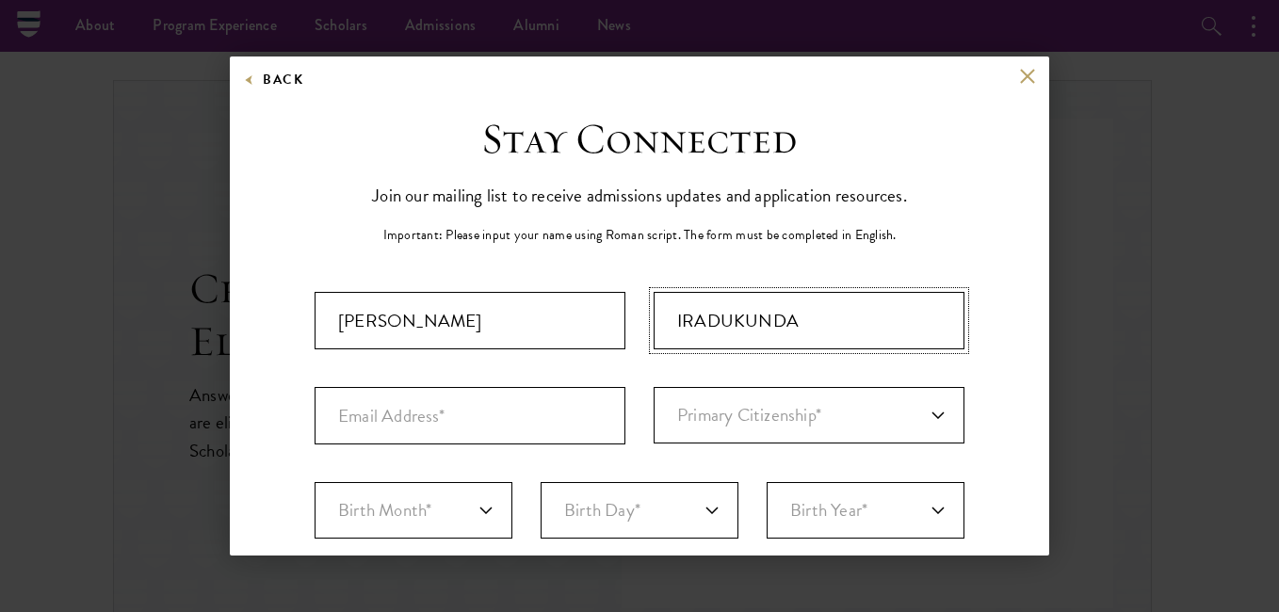
type input "DANIELIRADUKUNDA510@GMAIL.COM"
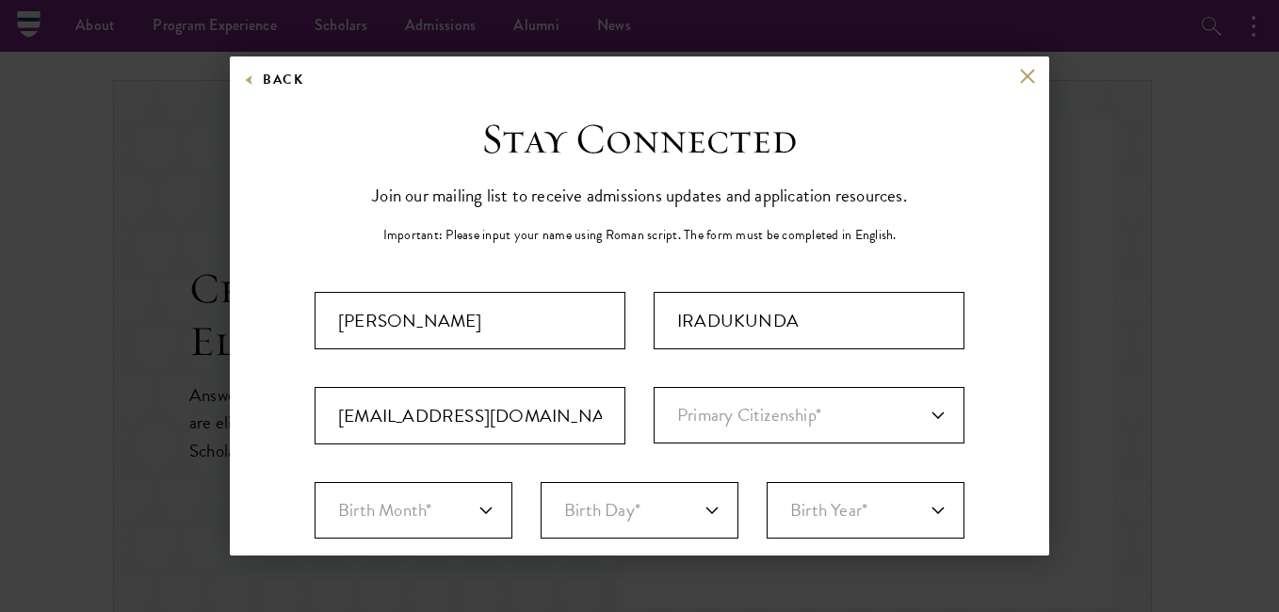
select select "RW"
type input "RWAMAGANA"
select select
click at [776, 415] on select "Primary Citizenship* Afghanistan Aland Islands Albania Algeria Andorra Angola A…" at bounding box center [809, 415] width 311 height 57
click at [776, 414] on select "Primary Citizenship* Afghanistan Aland Islands Albania Algeria Andorra Angola A…" at bounding box center [809, 415] width 311 height 57
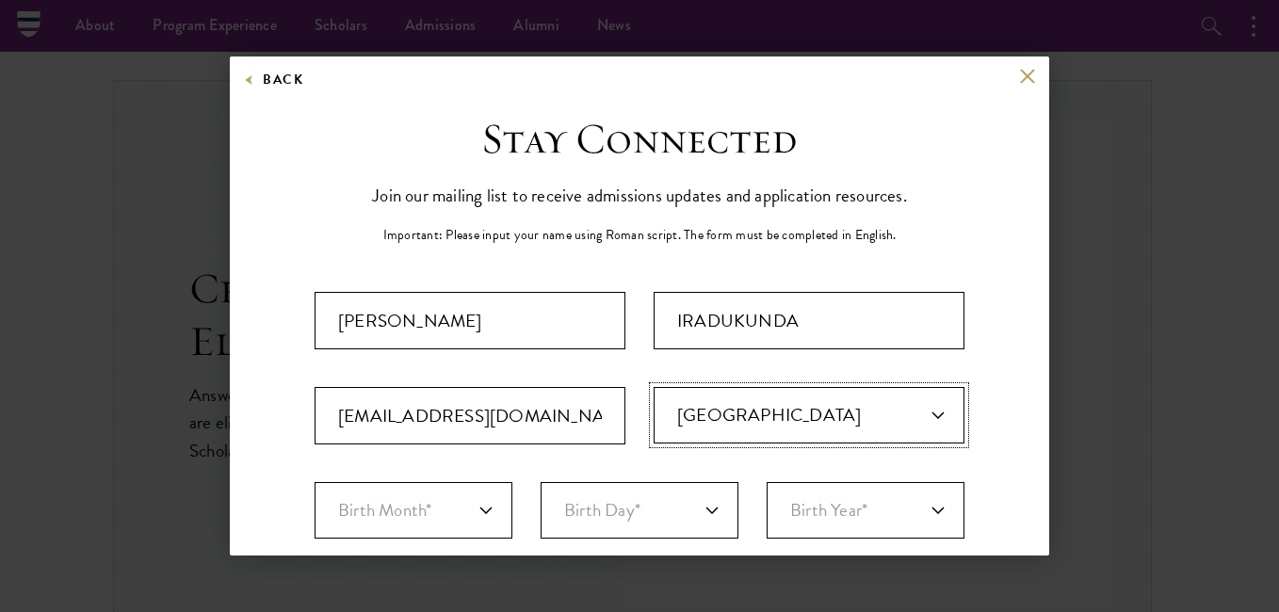
click at [926, 414] on select "Primary Citizenship* Afghanistan Aland Islands Albania Algeria Andorra Angola A…" at bounding box center [809, 415] width 311 height 57
select select "RW"
click at [654, 387] on select "Primary Citizenship* Afghanistan Aland Islands Albania Algeria Andorra Angola A…" at bounding box center [809, 415] width 311 height 57
click at [448, 510] on select "Birth Month* January February March April May June July August September Octobe…" at bounding box center [414, 510] width 198 height 57
select select "09"
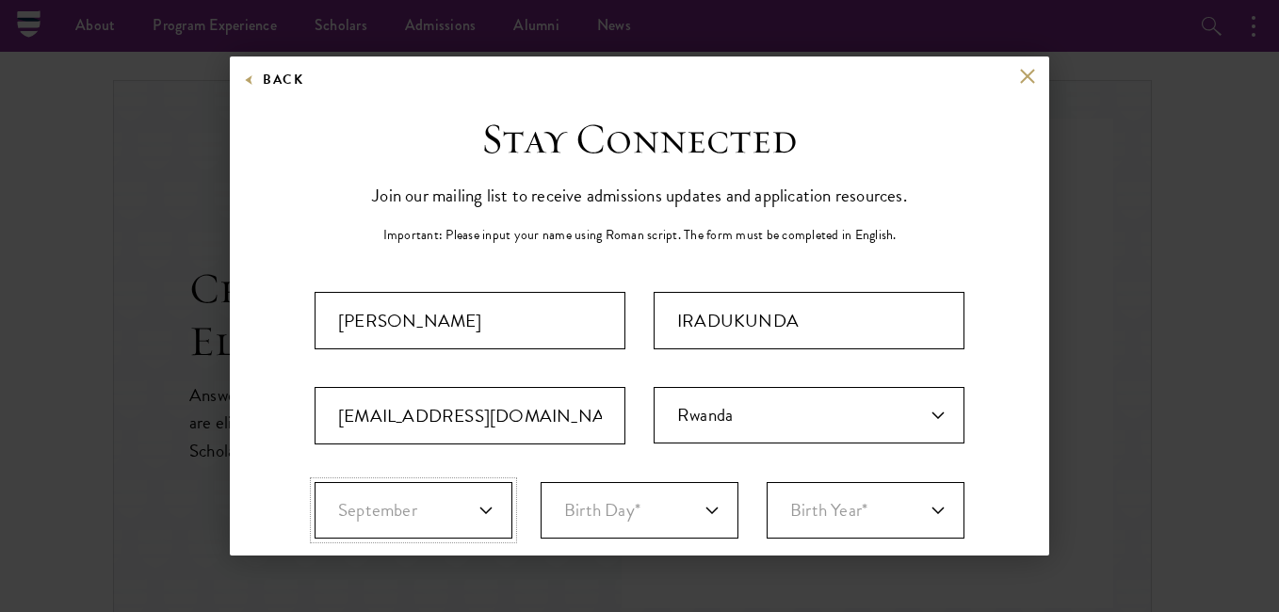
click at [315, 482] on select "Birth Month* January February March April May June July August September Octobe…" at bounding box center [414, 510] width 198 height 57
click at [693, 514] on select "Birth Day* 1 2 3 4 5 6 7 8 9 10 11 12 13 14 15 16 17 18 19 20 21 22 23 24 25 26…" at bounding box center [640, 510] width 198 height 57
select select "19"
click at [541, 482] on select "Birth Day* 1 2 3 4 5 6 7 8 9 10 11 12 13 14 15 16 17 18 19 20 21 22 23 24 25 26…" at bounding box center [640, 510] width 198 height 57
click at [890, 513] on select "Birth Year* 2025 2024 2023 2022 2021 2020 2019 2018 2017 2016 2015 2014 2013 20…" at bounding box center [866, 510] width 198 height 57
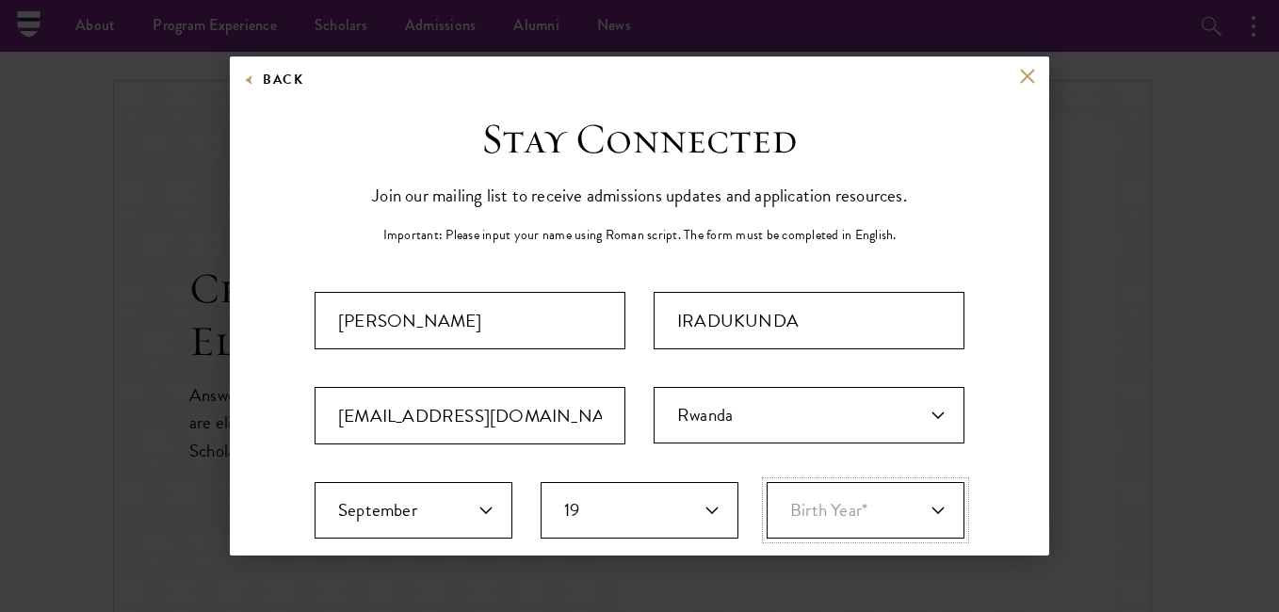
select select "2004"
click at [767, 482] on select "Birth Year* 2025 2024 2023 2022 2021 2020 2019 2018 2017 2016 2015 2014 2013 20…" at bounding box center [866, 510] width 198 height 57
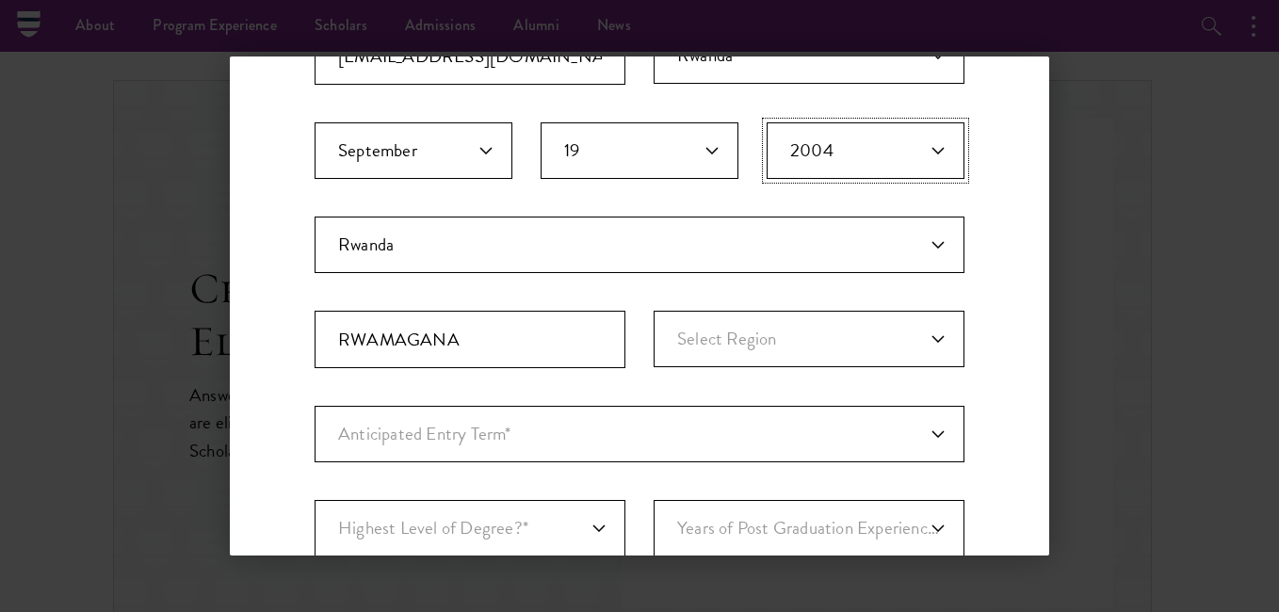
scroll to position [377, 0]
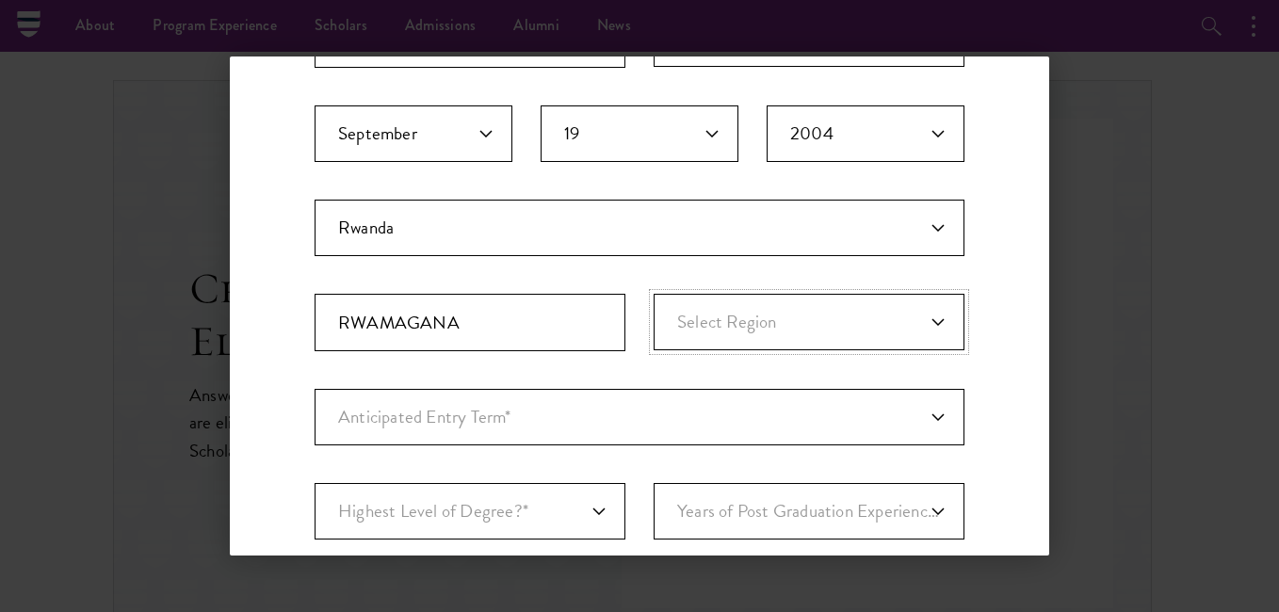
click at [933, 322] on select "Select Region Eastern Kigali Northern Southern Western" at bounding box center [809, 322] width 311 height 57
select select "Eastern"
click at [654, 294] on select "Select Region Eastern Kigali Northern Southern Western" at bounding box center [809, 322] width 311 height 57
click at [922, 423] on select "Anticipated Entry Term* August 2026 (Application opens April 2025) Just Explori…" at bounding box center [640, 417] width 650 height 57
select select "e64b8ab3-eabb-4867-96d5-7e6b4840665f"
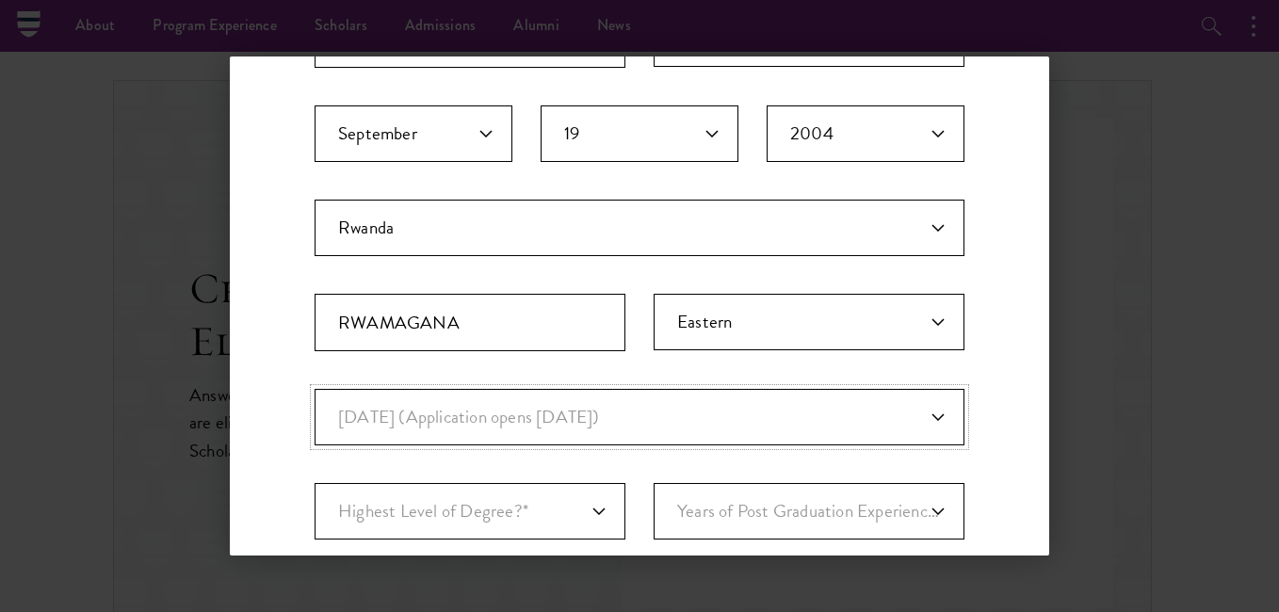
click at [315, 389] on select "Anticipated Entry Term* August 2026 (Application opens April 2025) Just Explori…" at bounding box center [640, 417] width 650 height 57
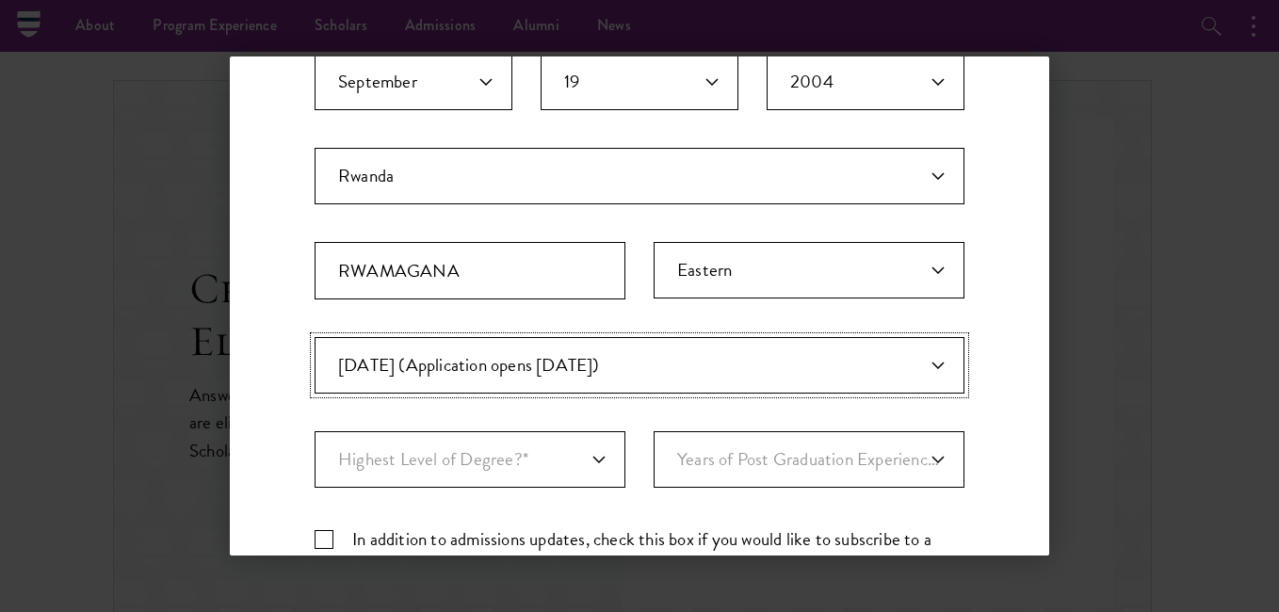
scroll to position [471, 0]
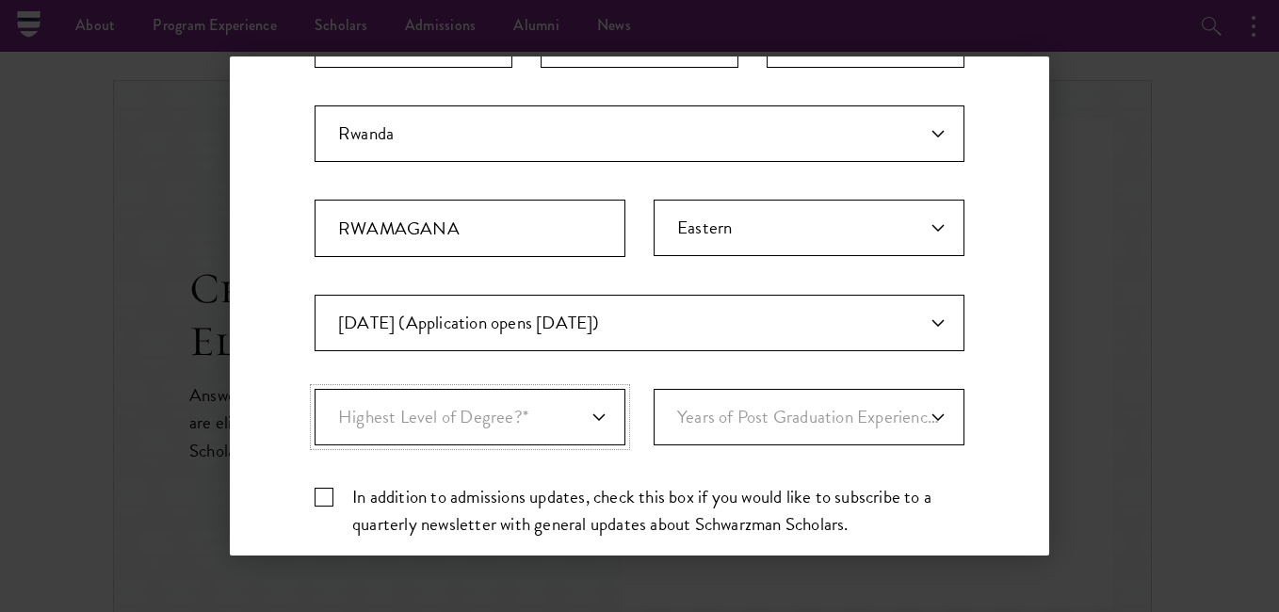
click at [590, 420] on select "Highest Level of Degree?* PHD Bachelor's Master's Current Undergraduate Student" at bounding box center [470, 417] width 311 height 57
select select "bf44f490-31e9-4d16-b1d2-df861e7933aa"
click at [315, 389] on select "Highest Level of Degree?* PHD Bachelor's Master's Current Undergraduate Student" at bounding box center [470, 417] width 311 height 57
click at [925, 416] on select "Years of Post Graduation Experience?* 1 2 3 4 5 6 7 8 9 10" at bounding box center [809, 417] width 311 height 57
select select "1"
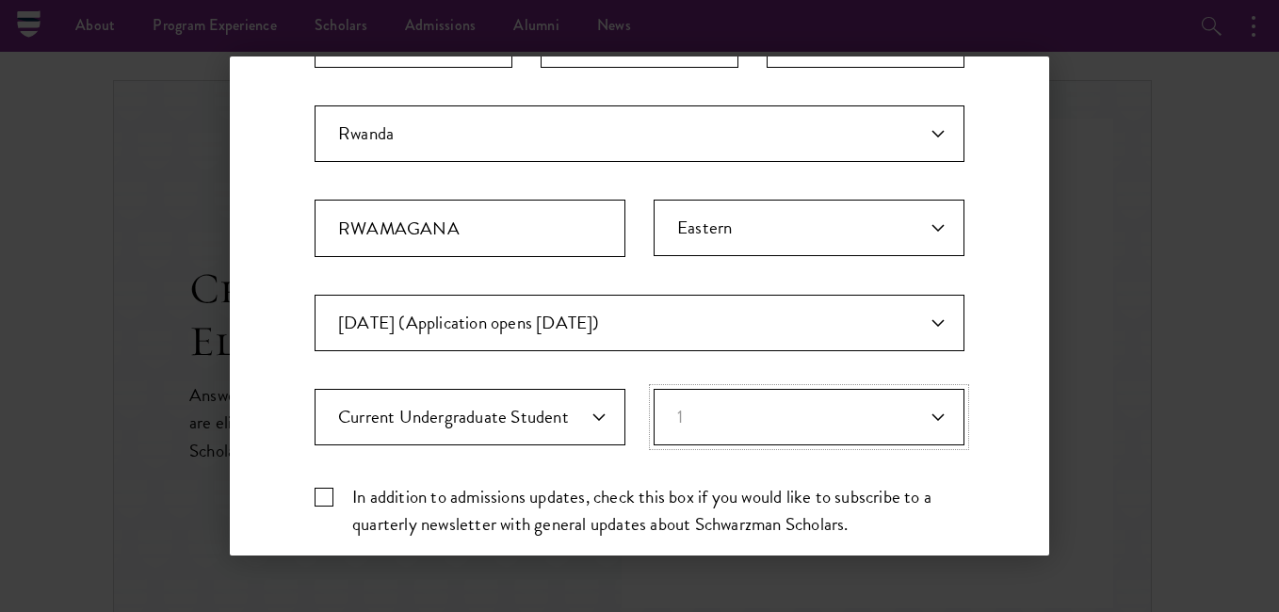
click at [654, 389] on select "Years of Post Graduation Experience?* 1 2 3 4 5 6 7 8 9 10" at bounding box center [809, 417] width 311 height 57
click at [328, 492] on label "In addition to admissions updates, check this box if you would like to subscrib…" at bounding box center [640, 510] width 650 height 55
click at [328, 492] on input "In addition to admissions updates, check this box if you would like to subscrib…" at bounding box center [640, 489] width 650 height 12
checkbox input "true"
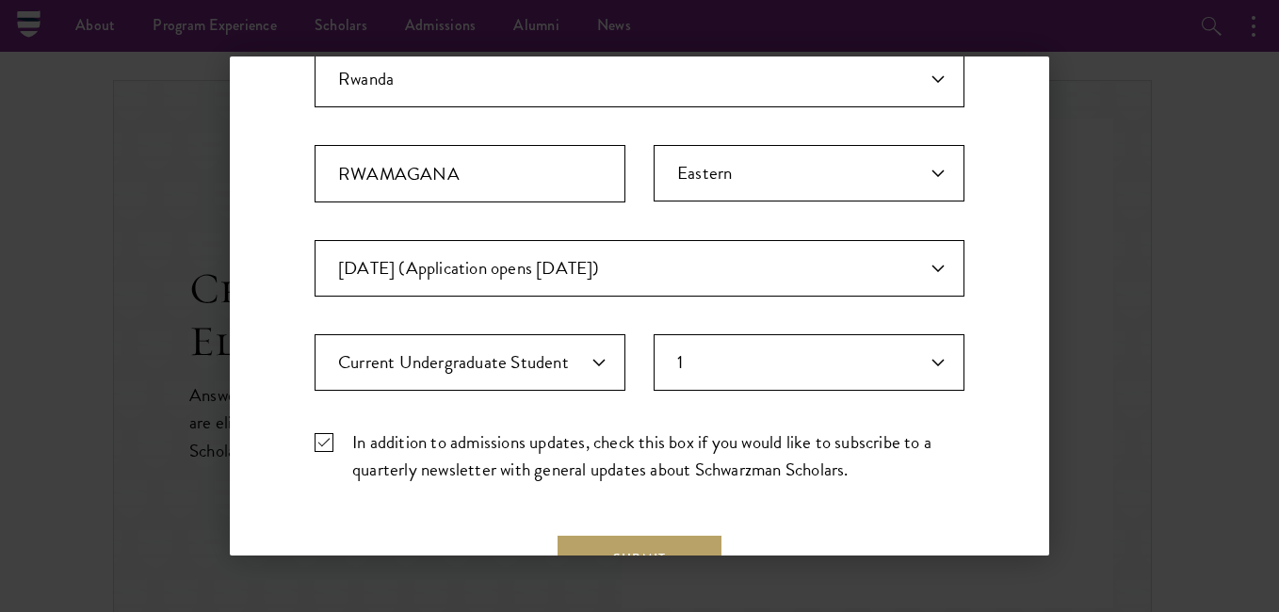
scroll to position [669, 0]
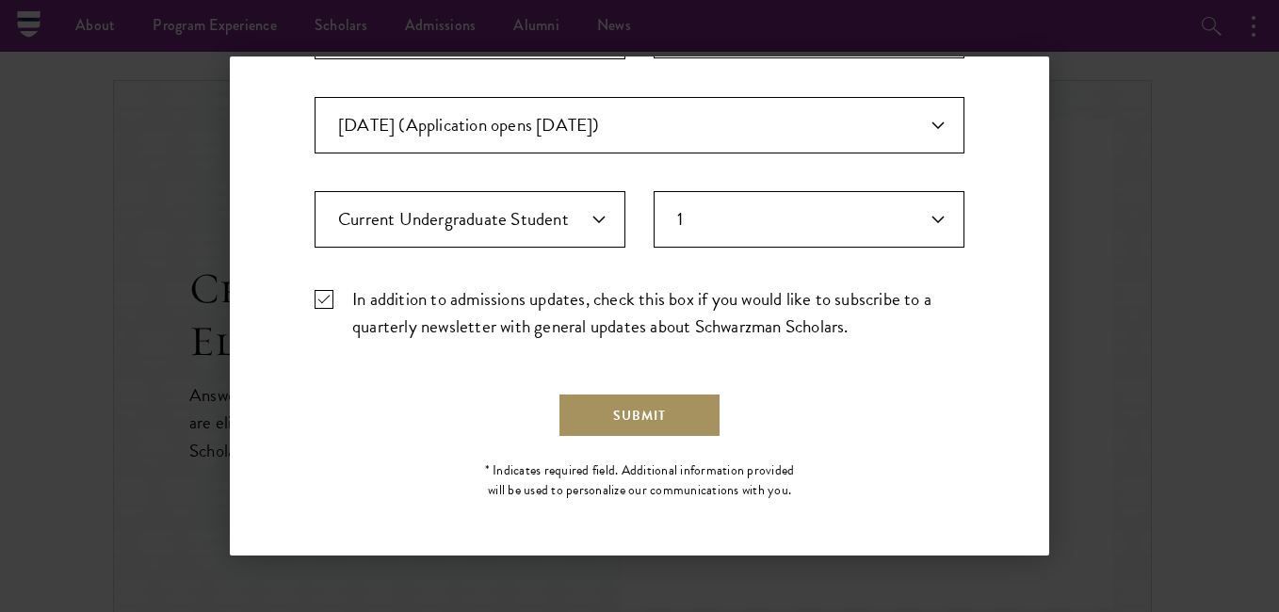
click at [688, 424] on button "Submit" at bounding box center [640, 415] width 164 height 45
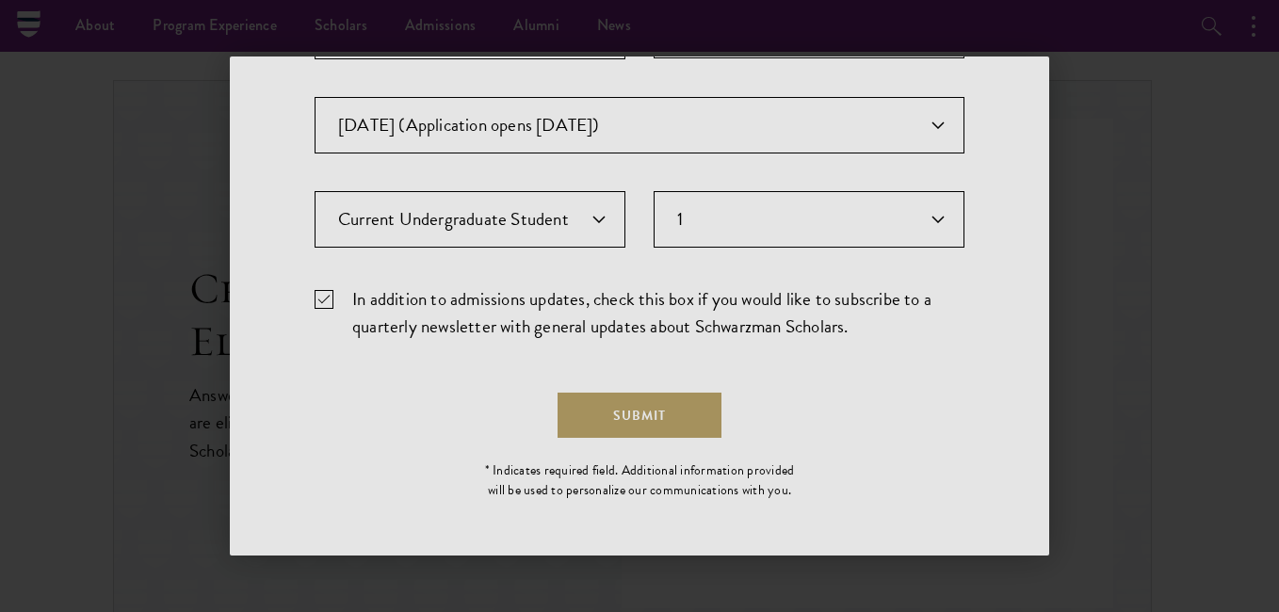
scroll to position [0, 0]
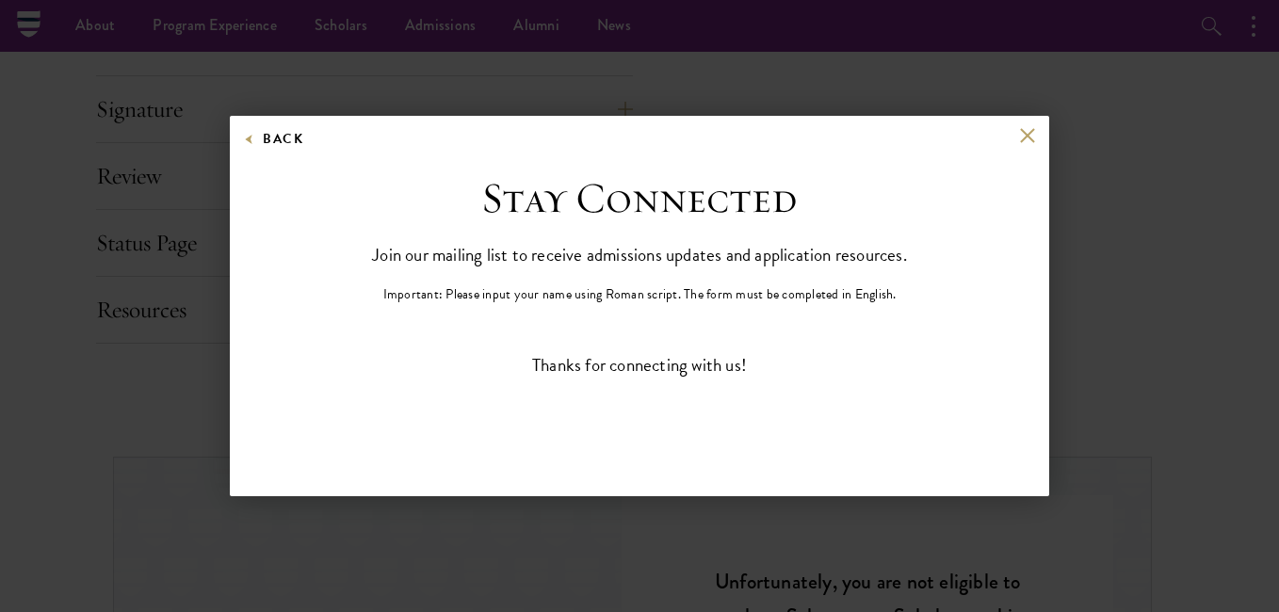
click at [470, 556] on aside "Back Stay Connected Please select what best describes you: Prospective Applican…" at bounding box center [639, 306] width 1279 height 612
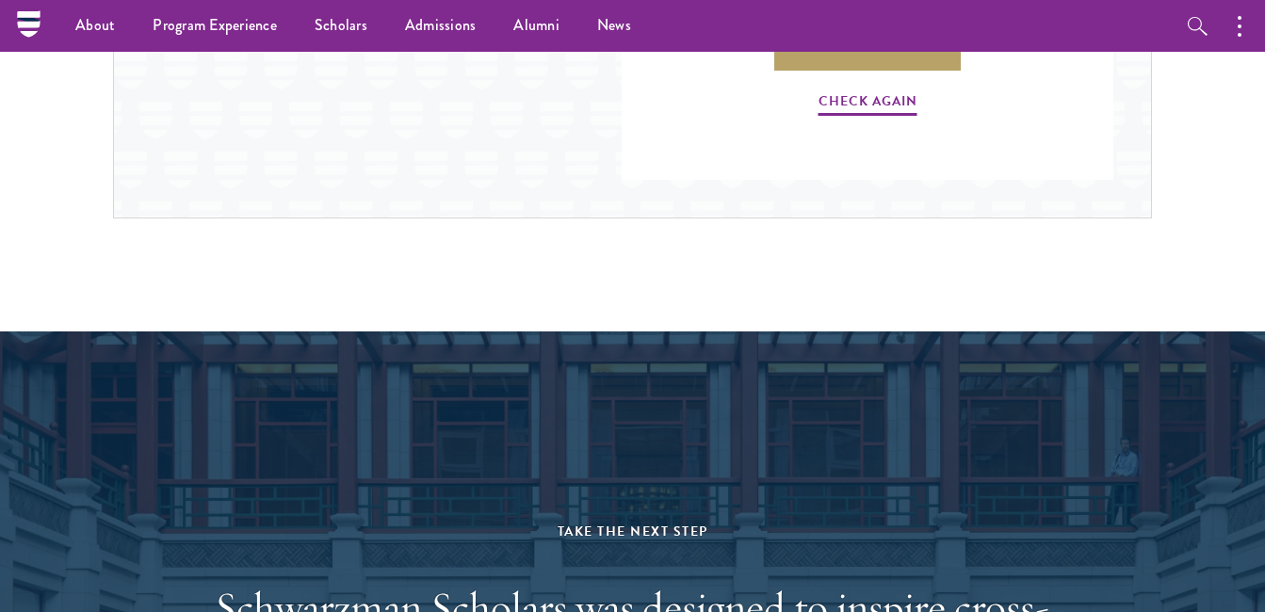
scroll to position [4659, 0]
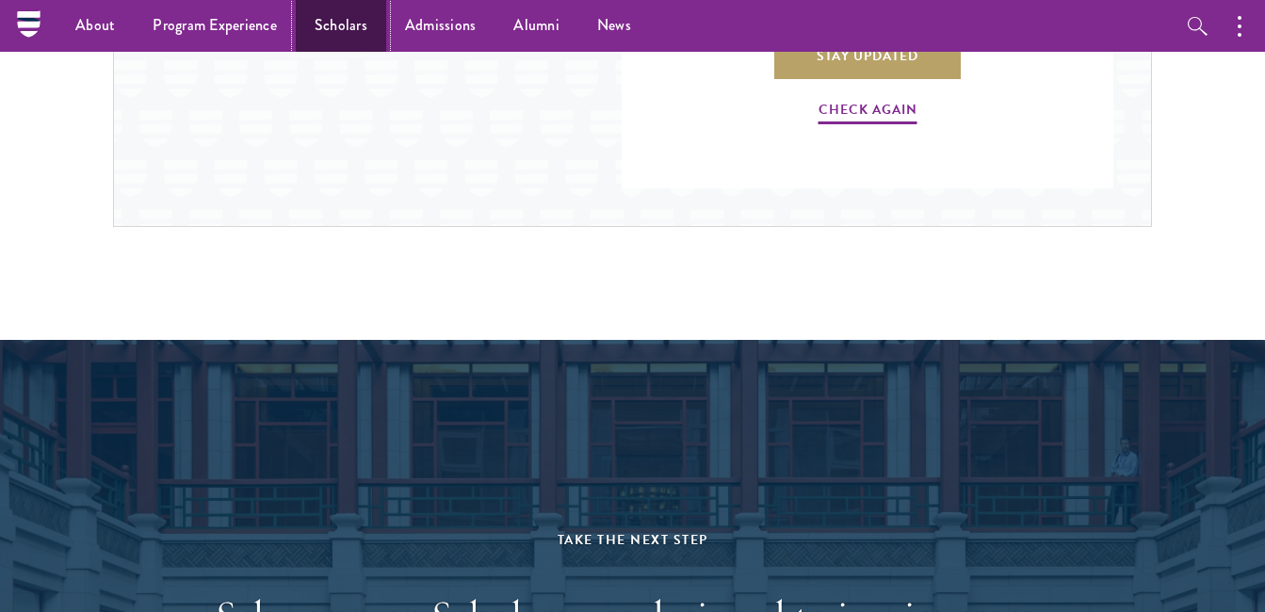
click at [348, 39] on link "Scholars" at bounding box center [341, 26] width 90 height 52
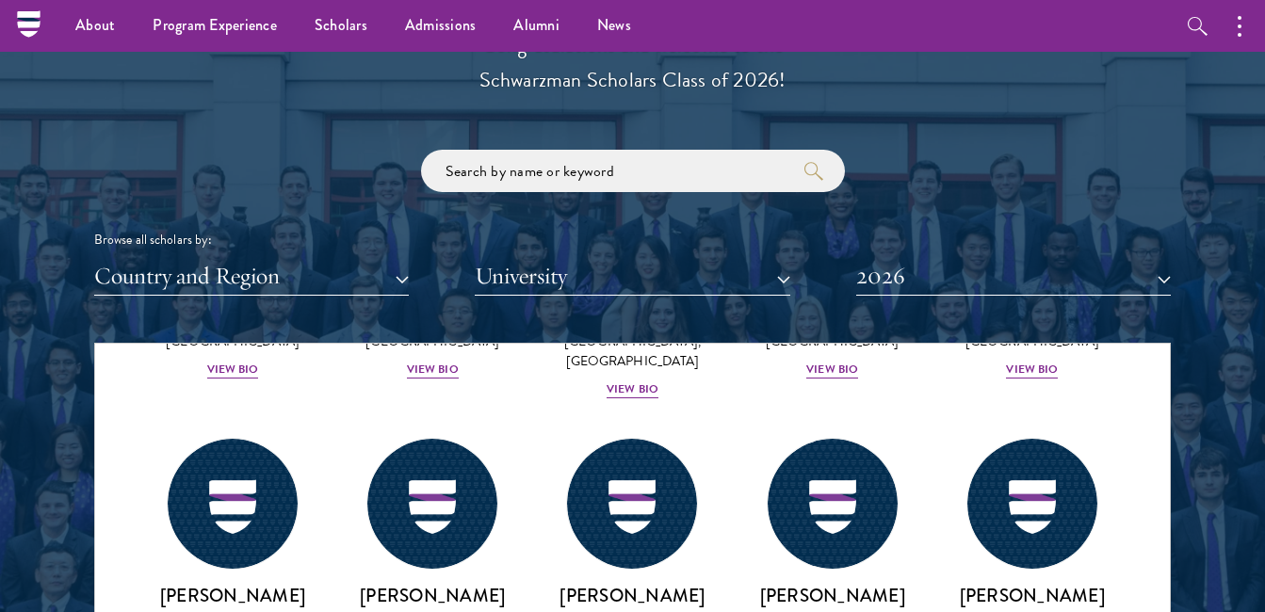
scroll to position [2021, 0]
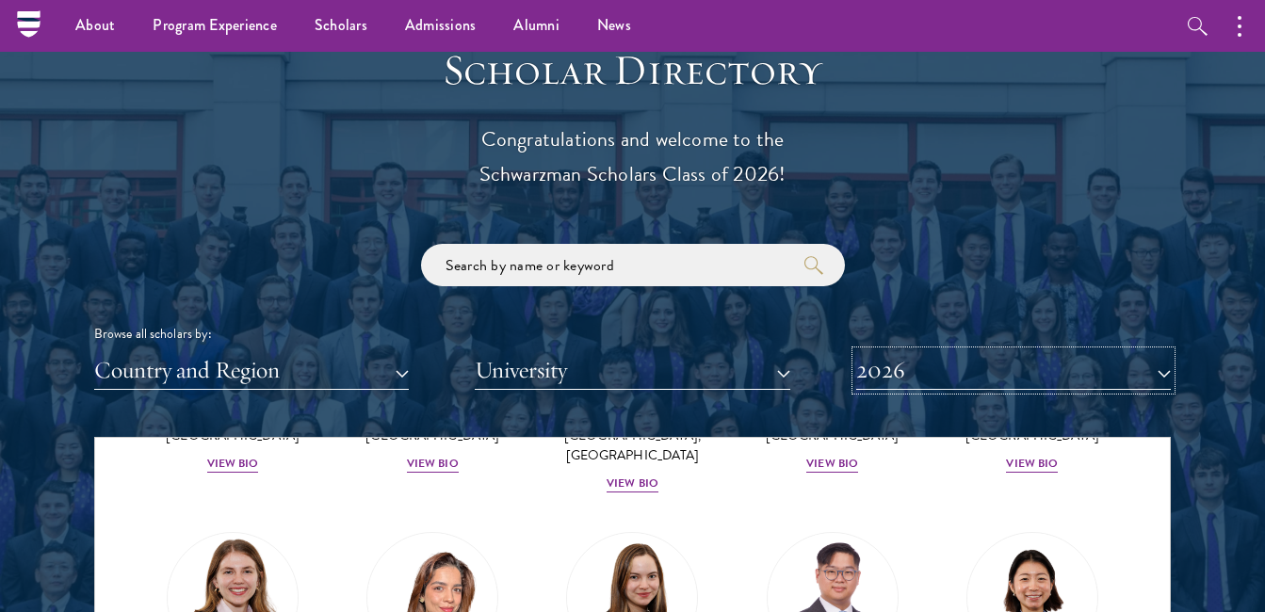
click at [1165, 375] on button "2026" at bounding box center [1013, 370] width 315 height 39
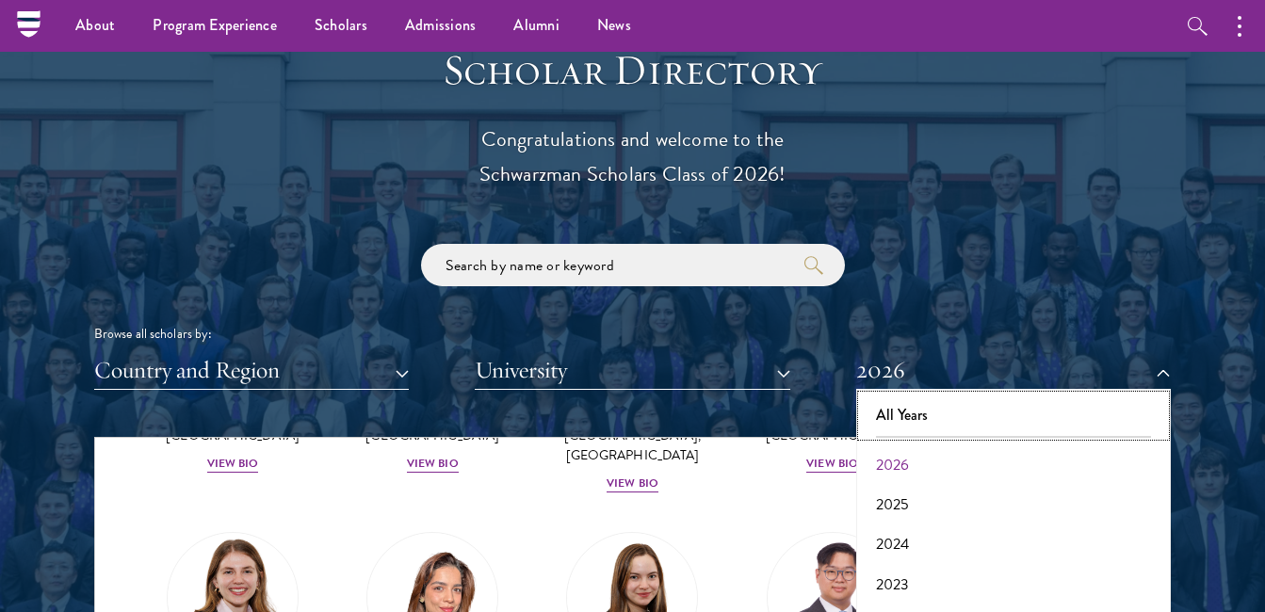
drag, startPoint x: 1030, startPoint y: 402, endPoint x: 1051, endPoint y: 402, distance: 21.7
click at [1031, 402] on button "All Years" at bounding box center [1013, 416] width 303 height 40
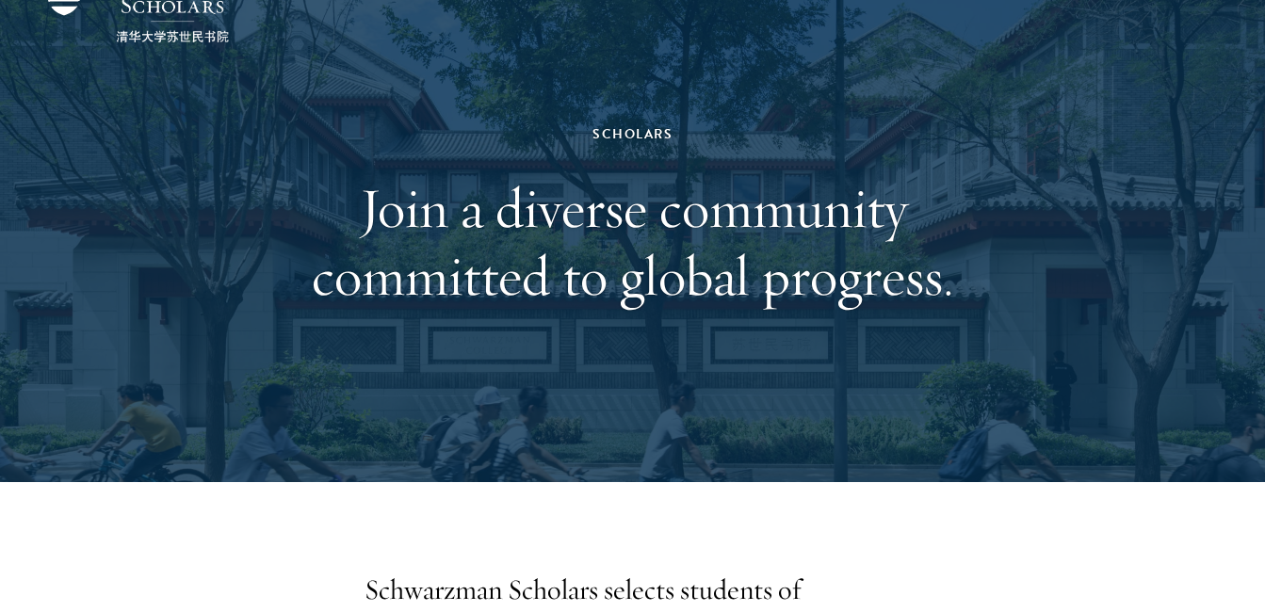
scroll to position [0, 0]
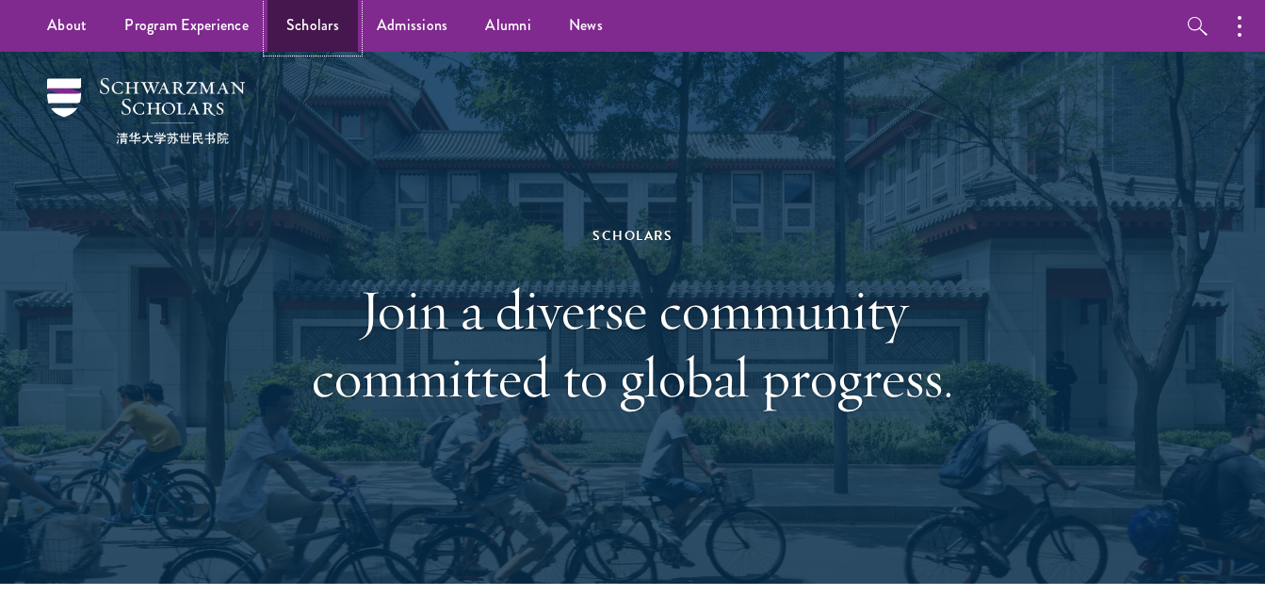
click at [347, 16] on link "Scholars" at bounding box center [313, 26] width 90 height 52
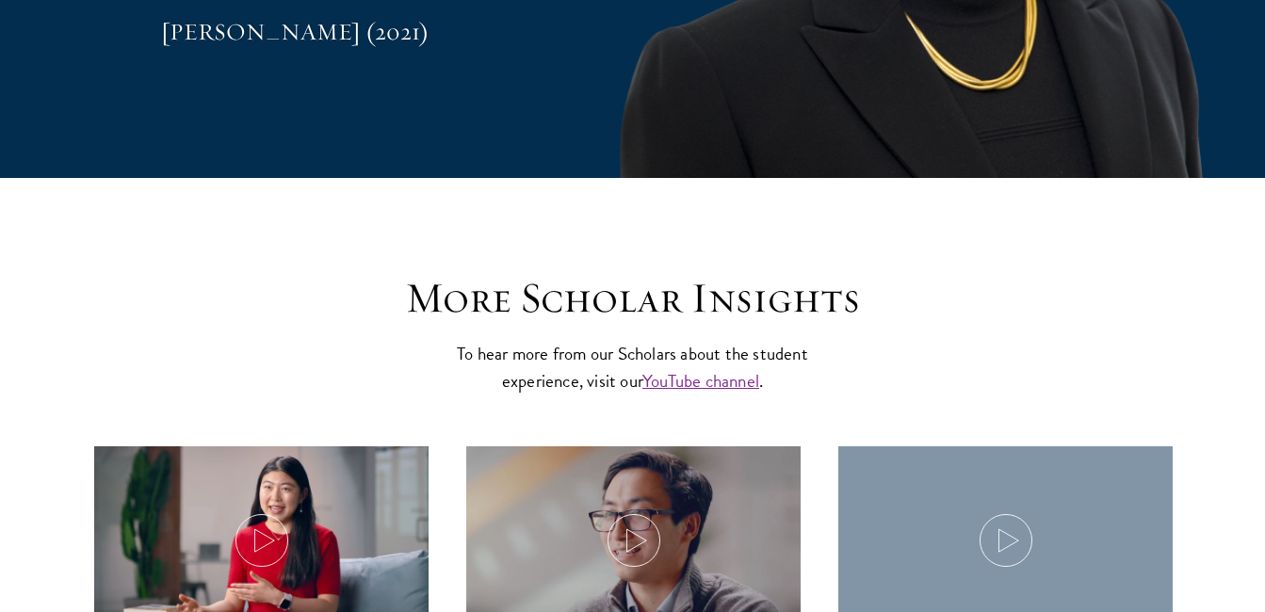
scroll to position [4710, 0]
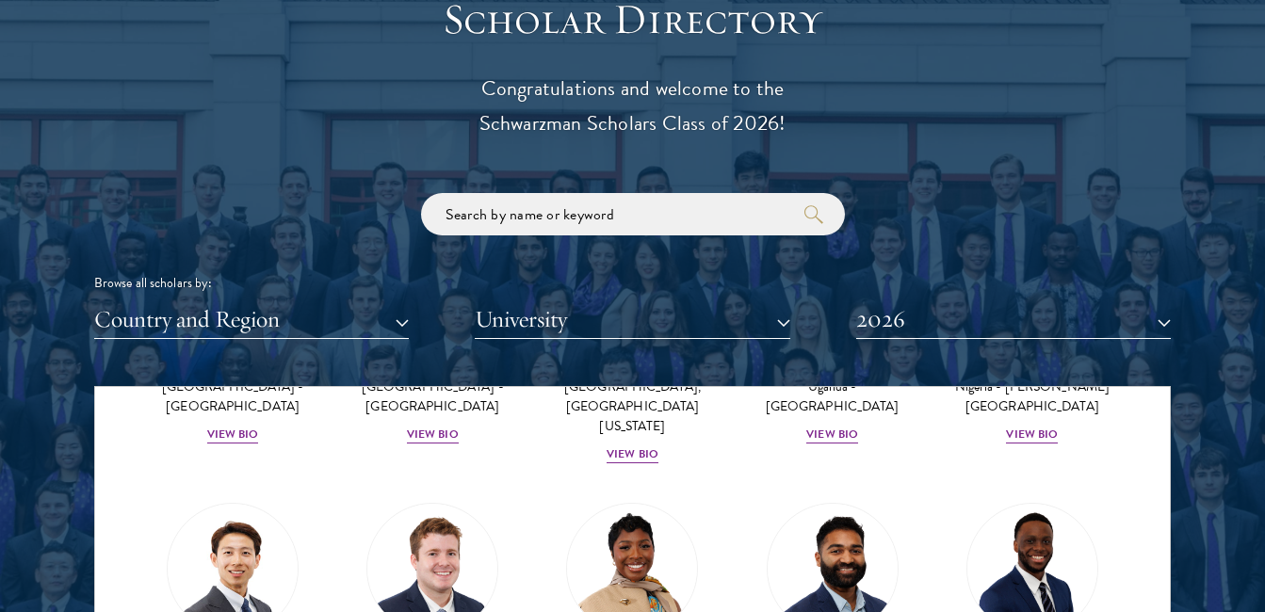
scroll to position [377, 0]
